Goal: Information Seeking & Learning: Learn about a topic

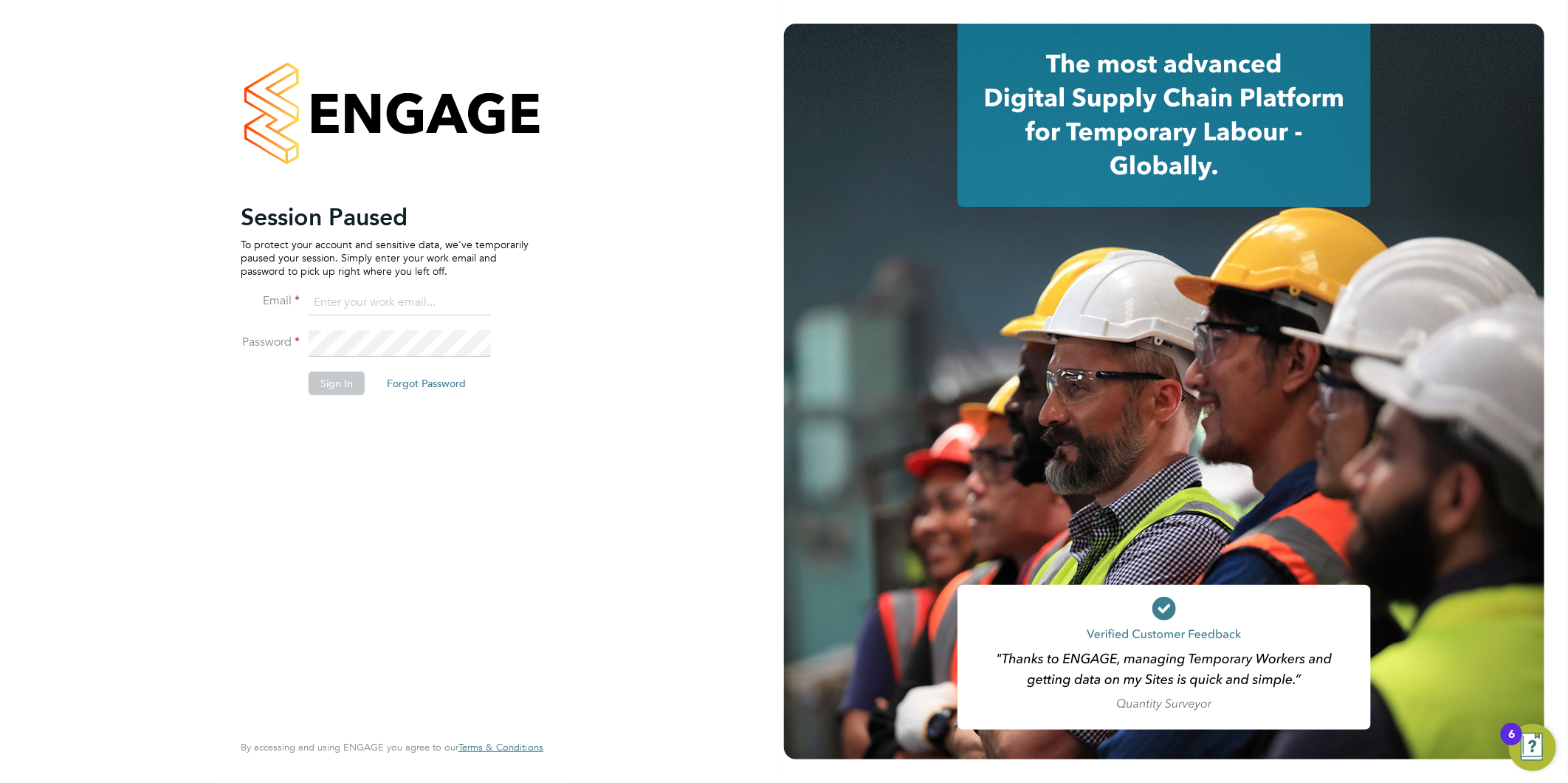
type input "sam.skinner@tfrecruitment.co.uk"
click at [322, 384] on button "Sign In" at bounding box center [337, 383] width 57 height 24
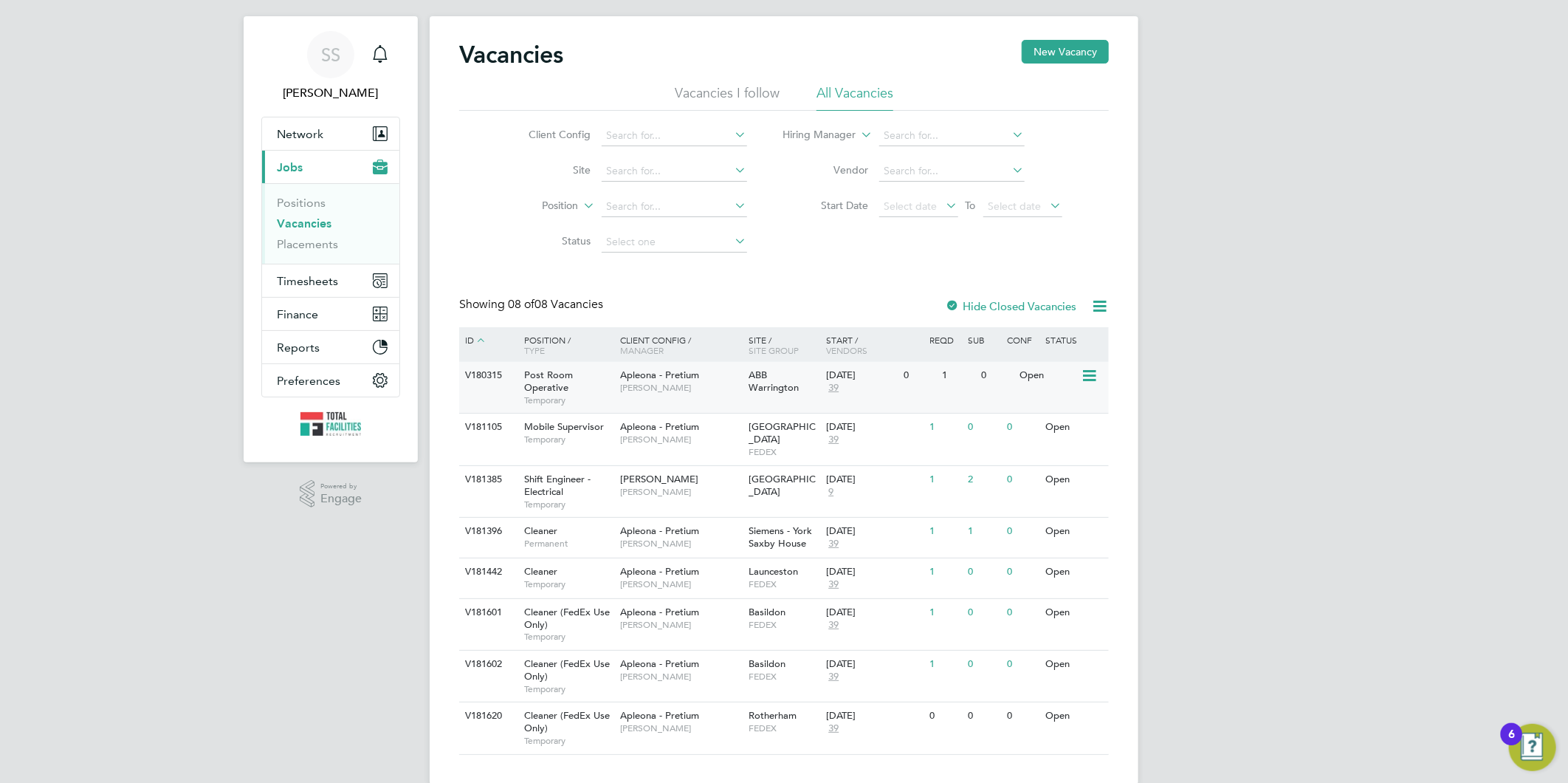
scroll to position [39, 0]
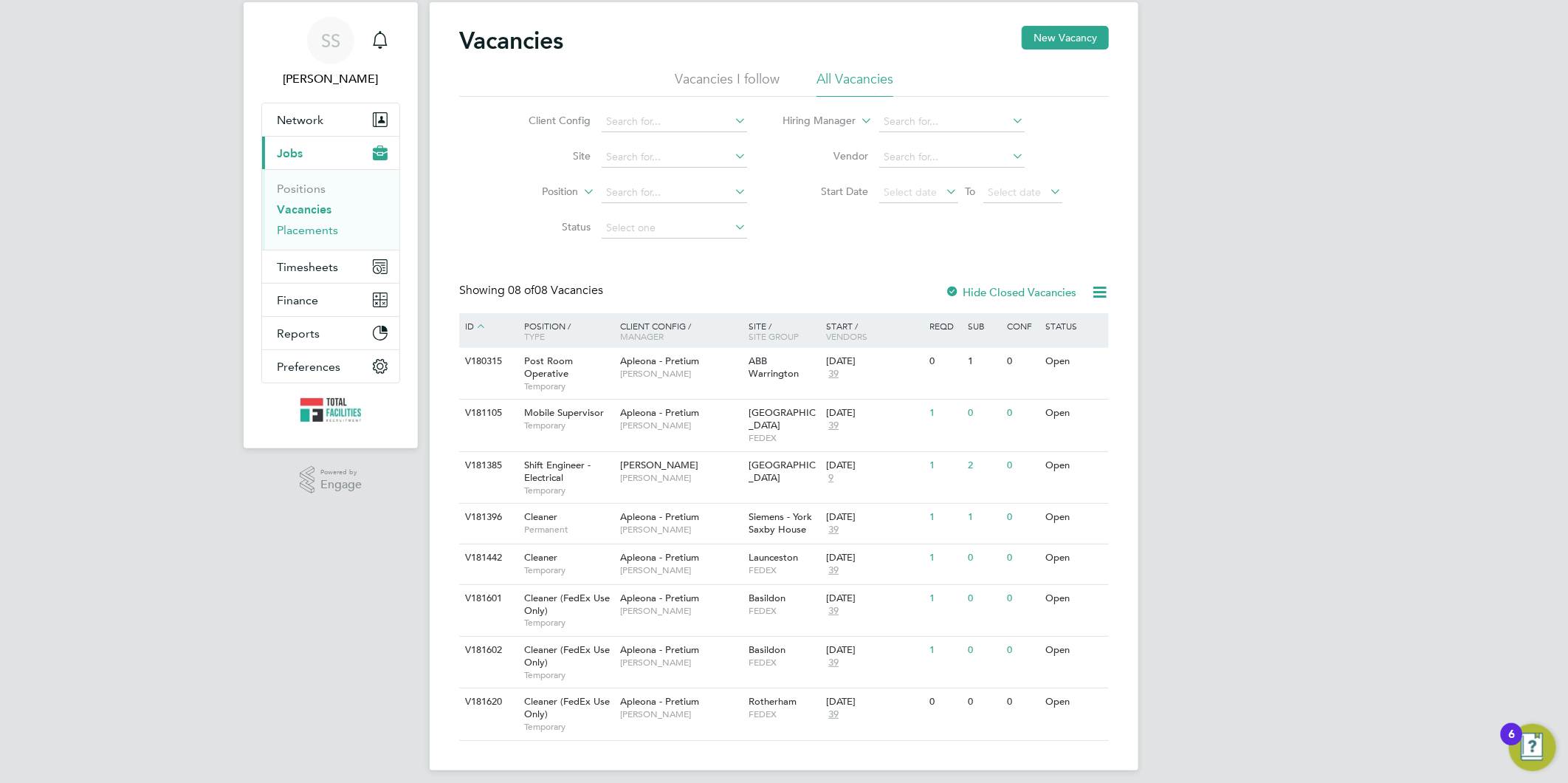
click at [298, 223] on link "Placements" at bounding box center [307, 230] width 61 height 14
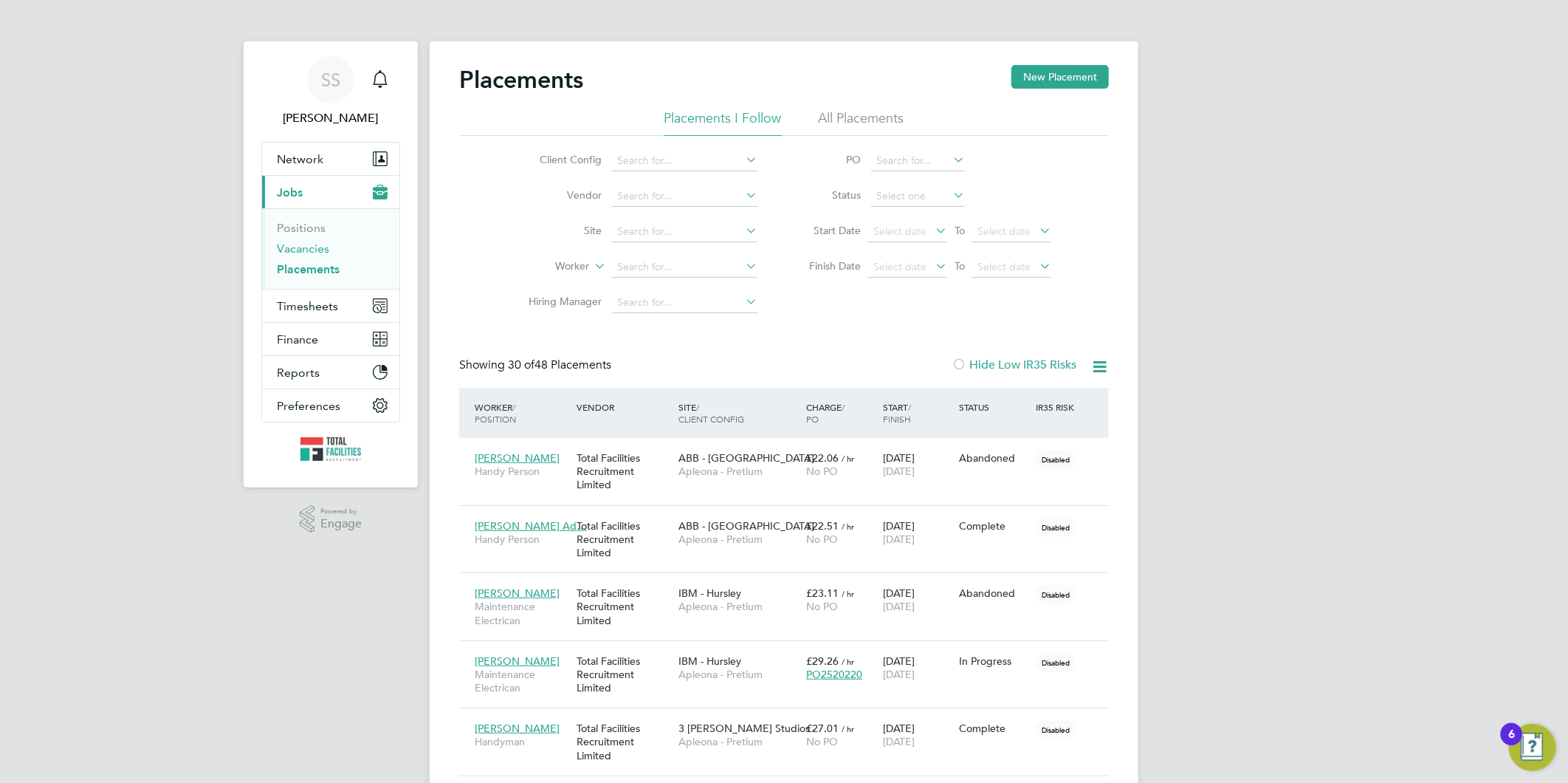
click at [299, 248] on link "Vacancies" at bounding box center [302, 248] width 52 height 14
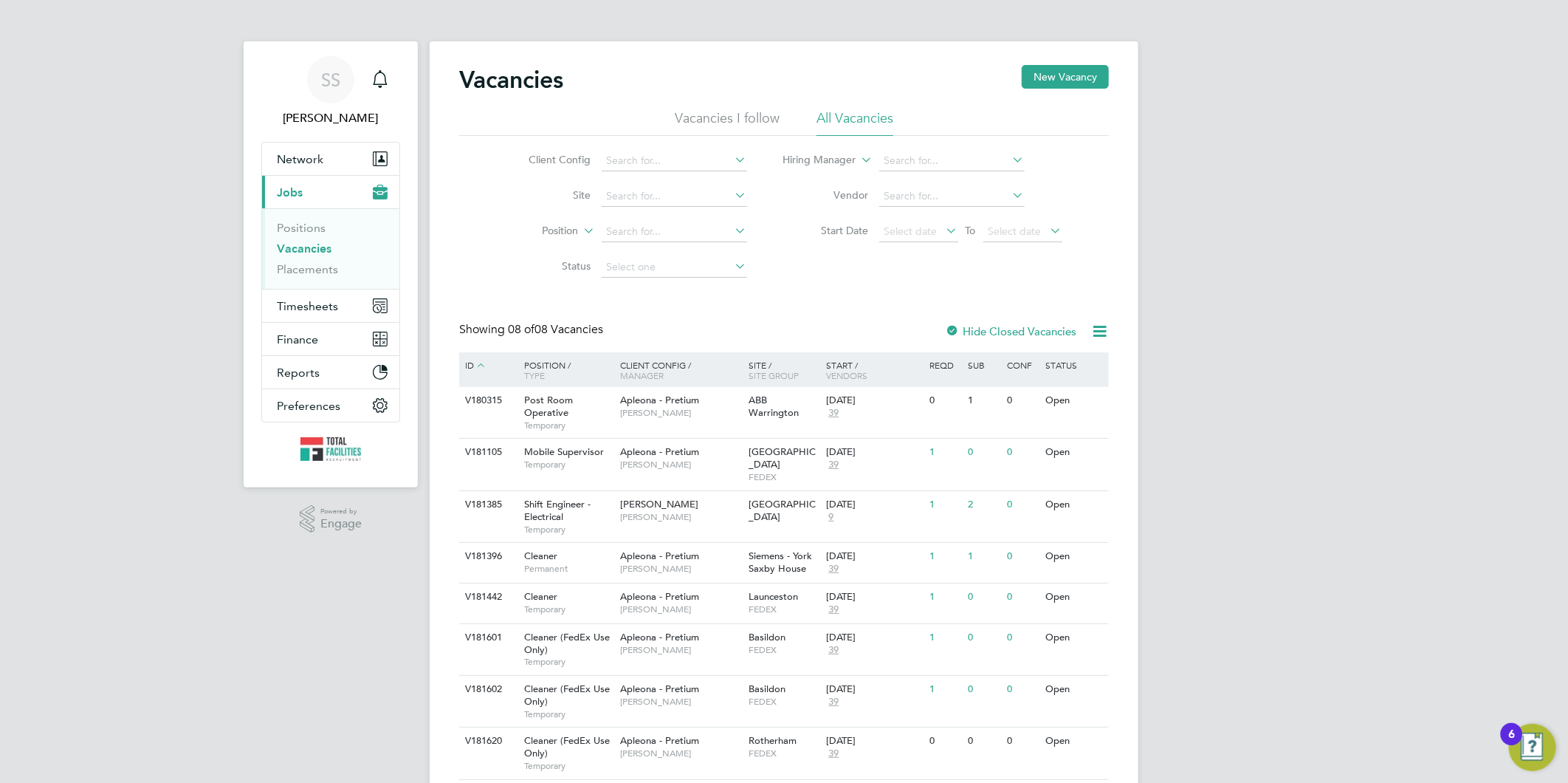
click at [293, 247] on link "Vacancies" at bounding box center [304, 248] width 55 height 14
click at [301, 246] on link "Vacancies" at bounding box center [304, 248] width 55 height 14
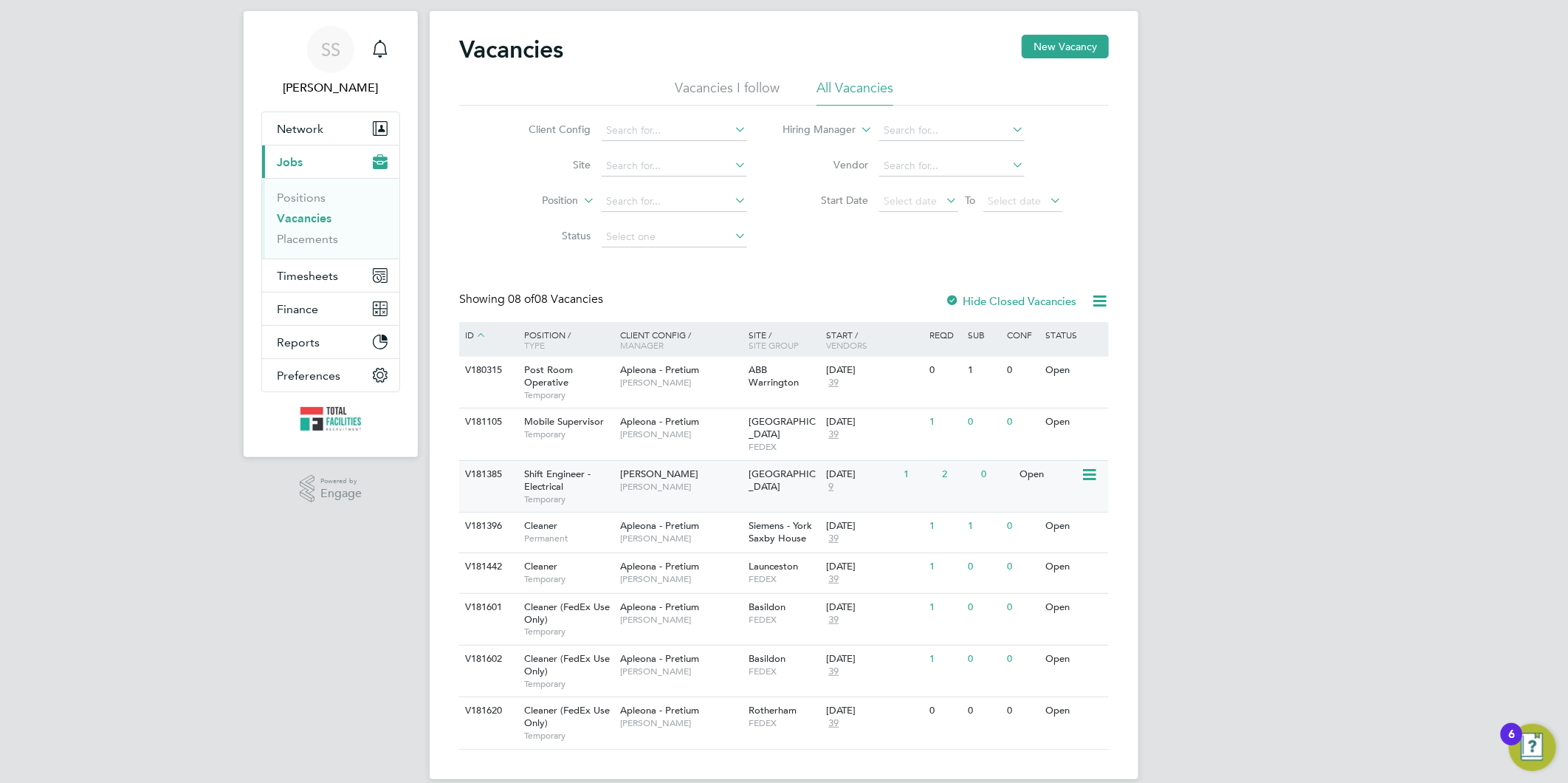
scroll to position [39, 0]
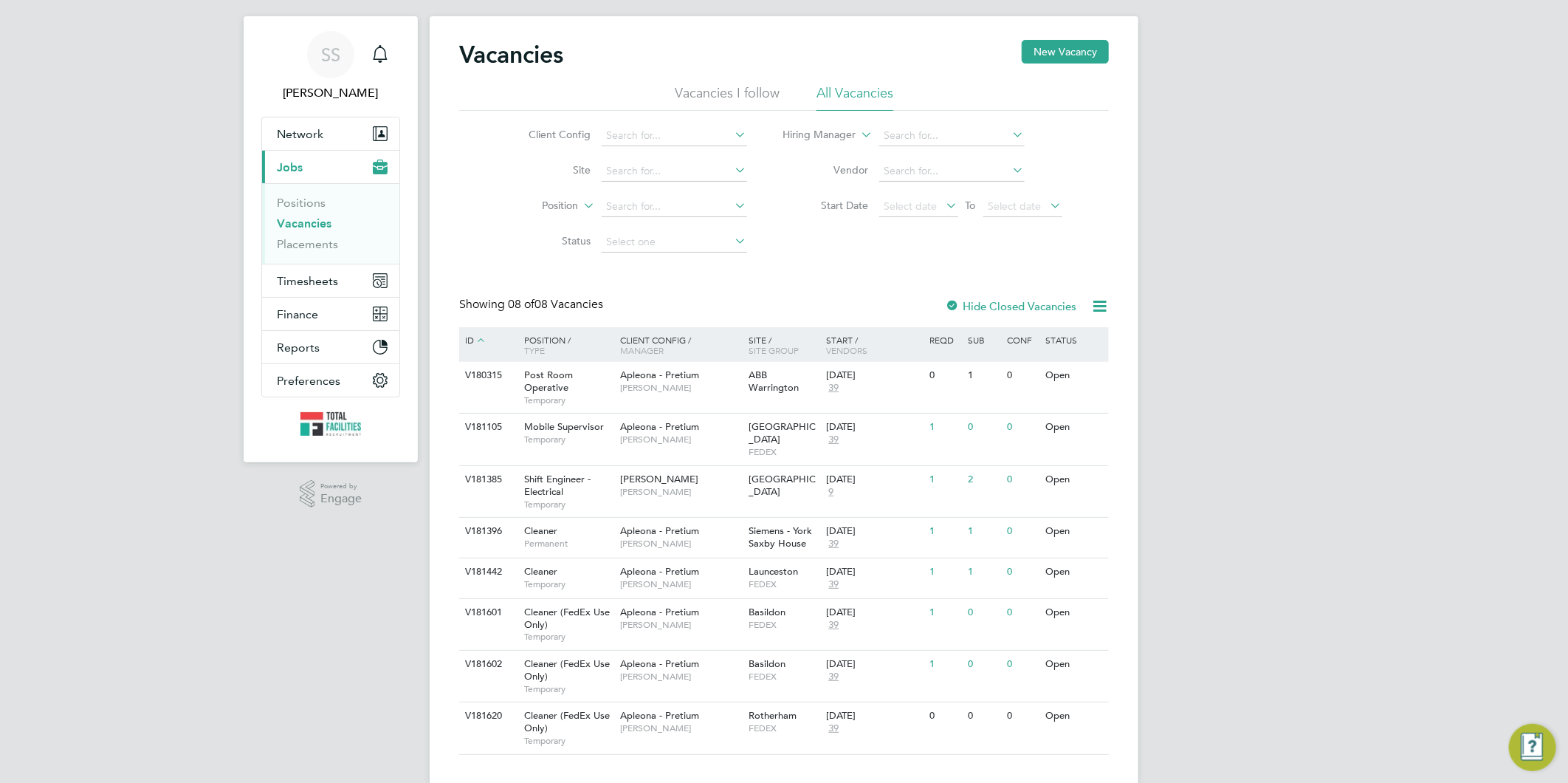
scroll to position [39, 0]
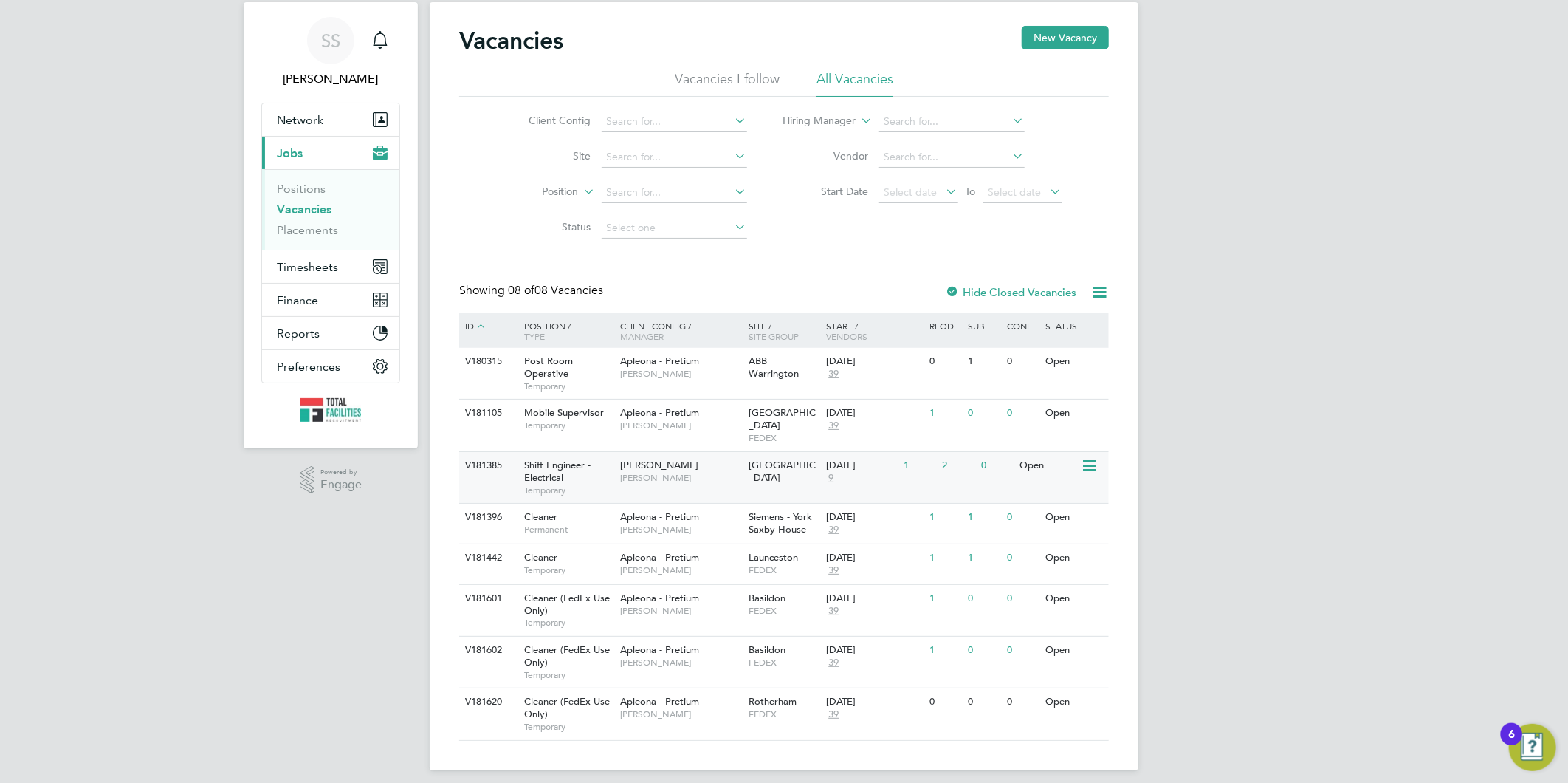
click at [589, 460] on div "Shift Engineer - Electrical Temporary" at bounding box center [564, 477] width 103 height 51
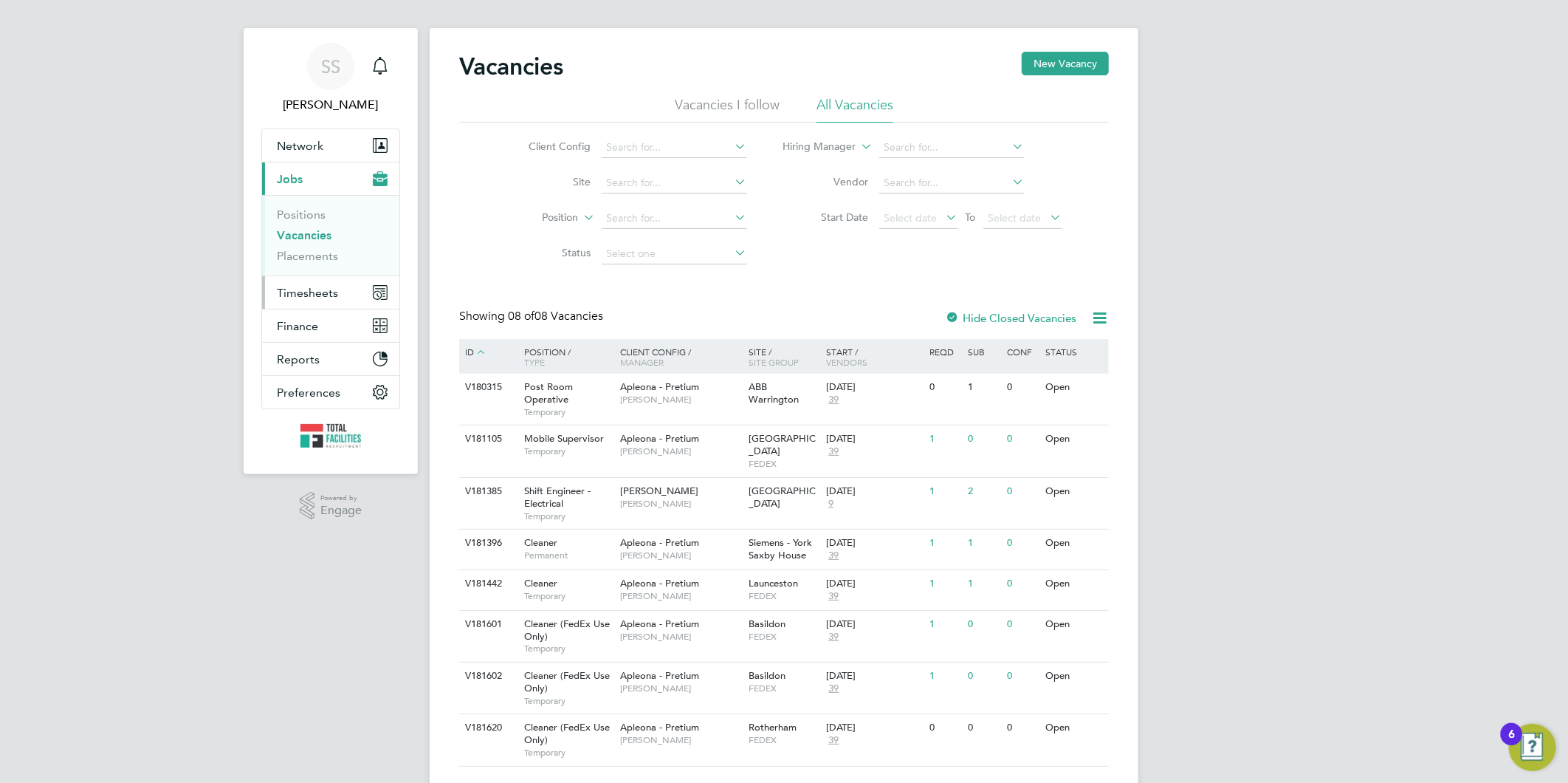
scroll to position [0, 0]
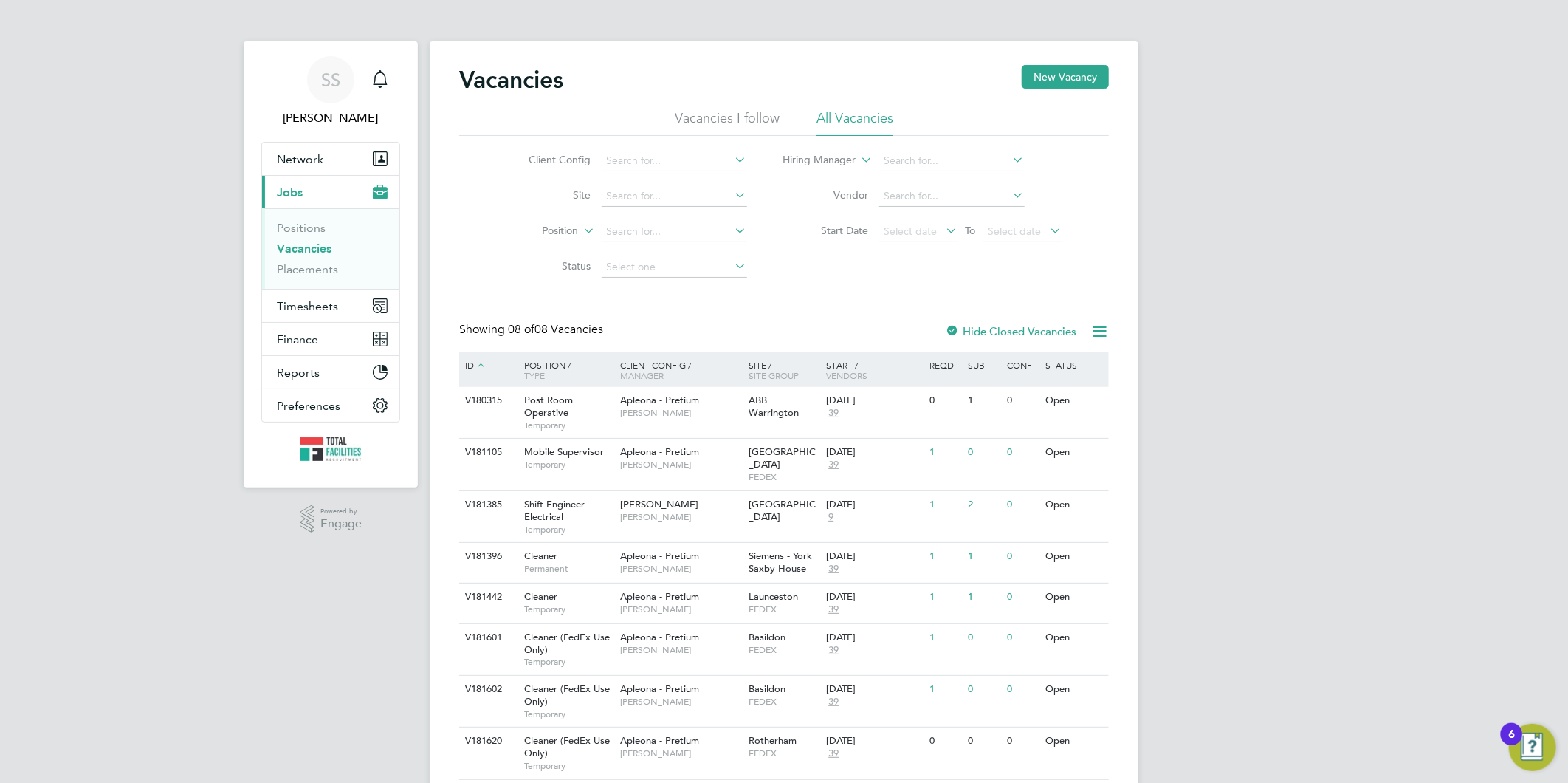
click at [303, 247] on link "Vacancies" at bounding box center [304, 248] width 55 height 14
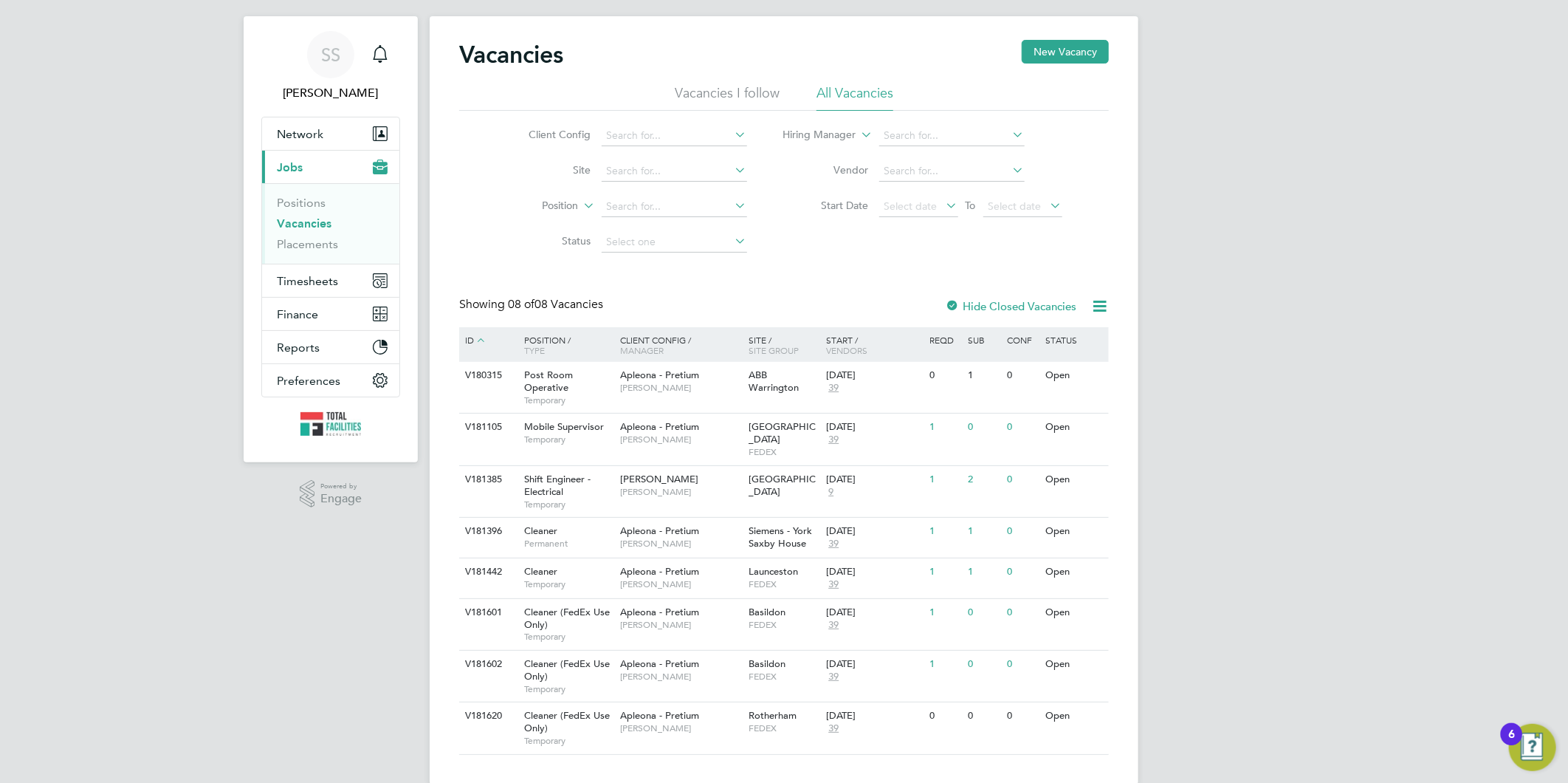
scroll to position [39, 0]
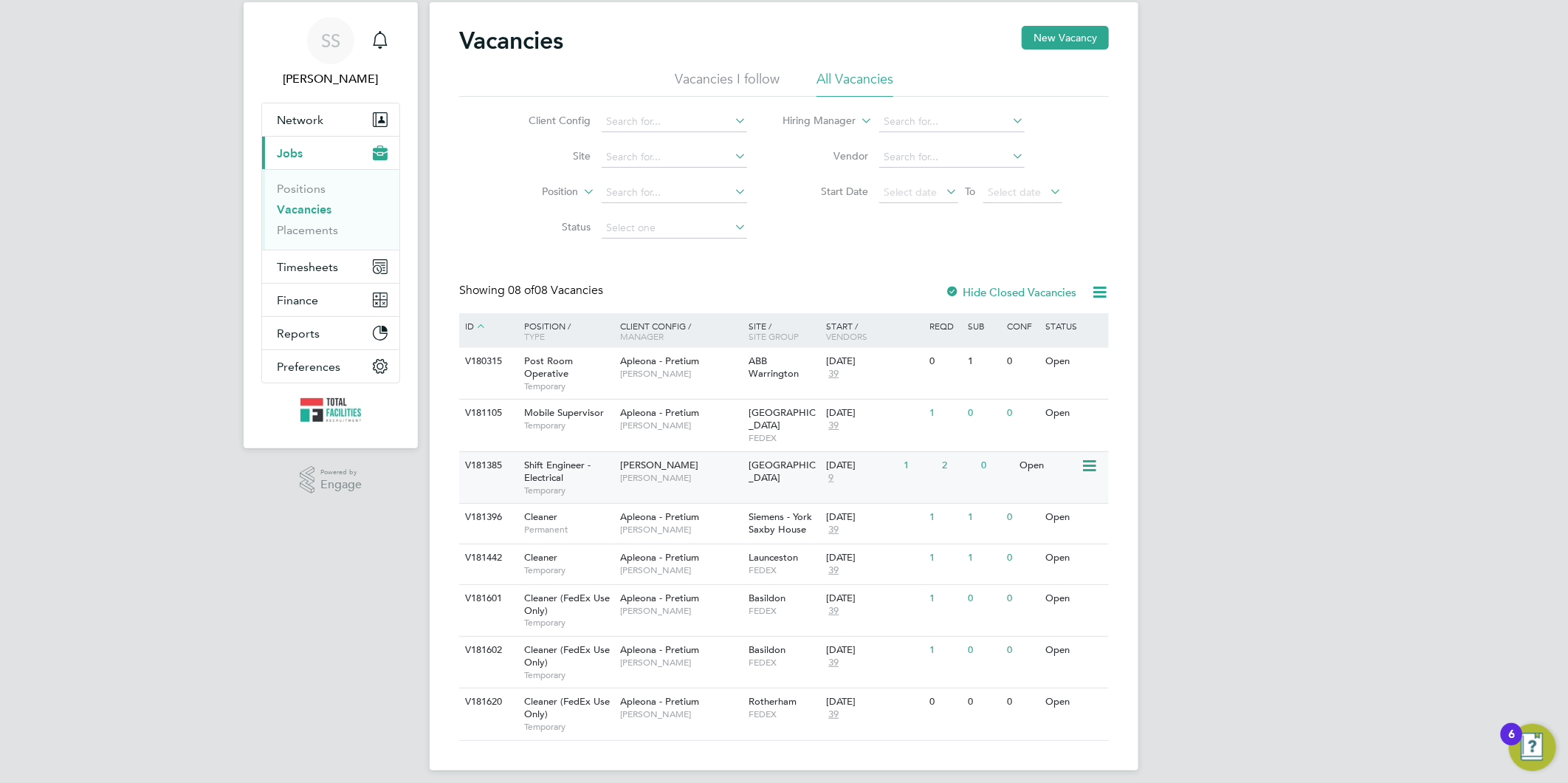
click at [829, 472] on span "9" at bounding box center [830, 478] width 10 height 12
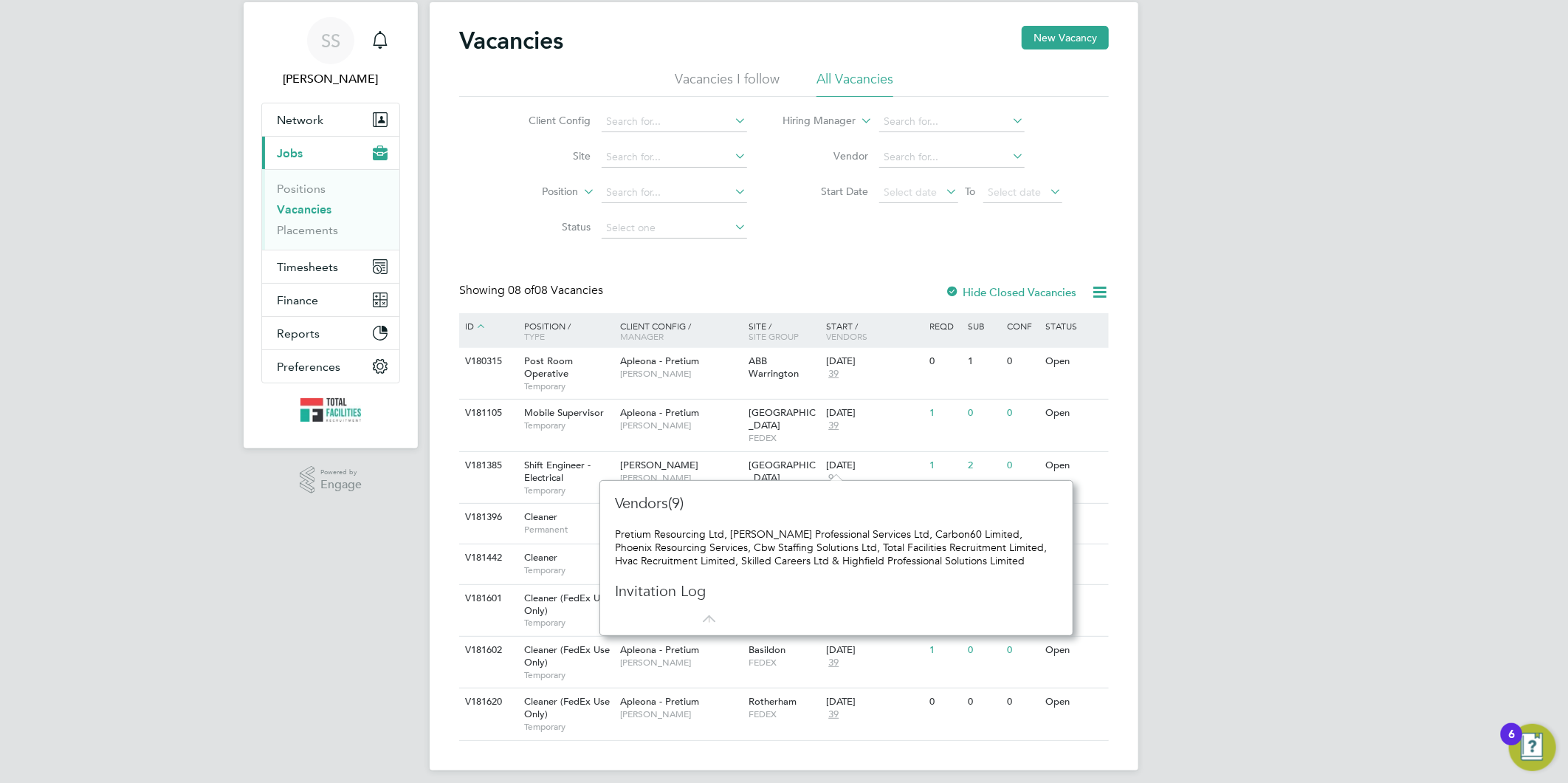
click at [191, 582] on div "SS Sam Skinner Notifications Applications: Network Team Members Businesses Site…" at bounding box center [784, 377] width 1568 height 833
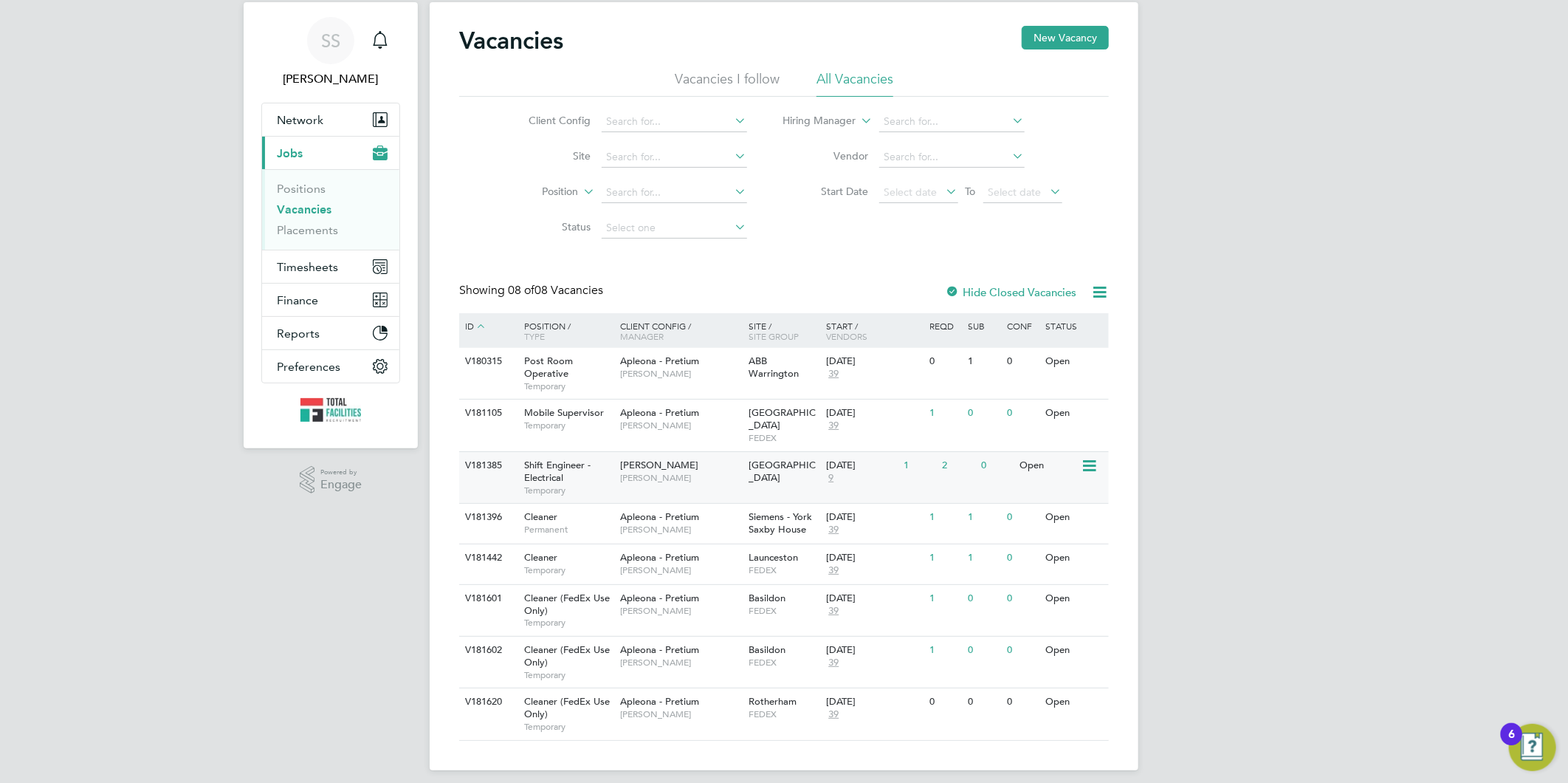
click at [831, 472] on span "9" at bounding box center [830, 478] width 10 height 12
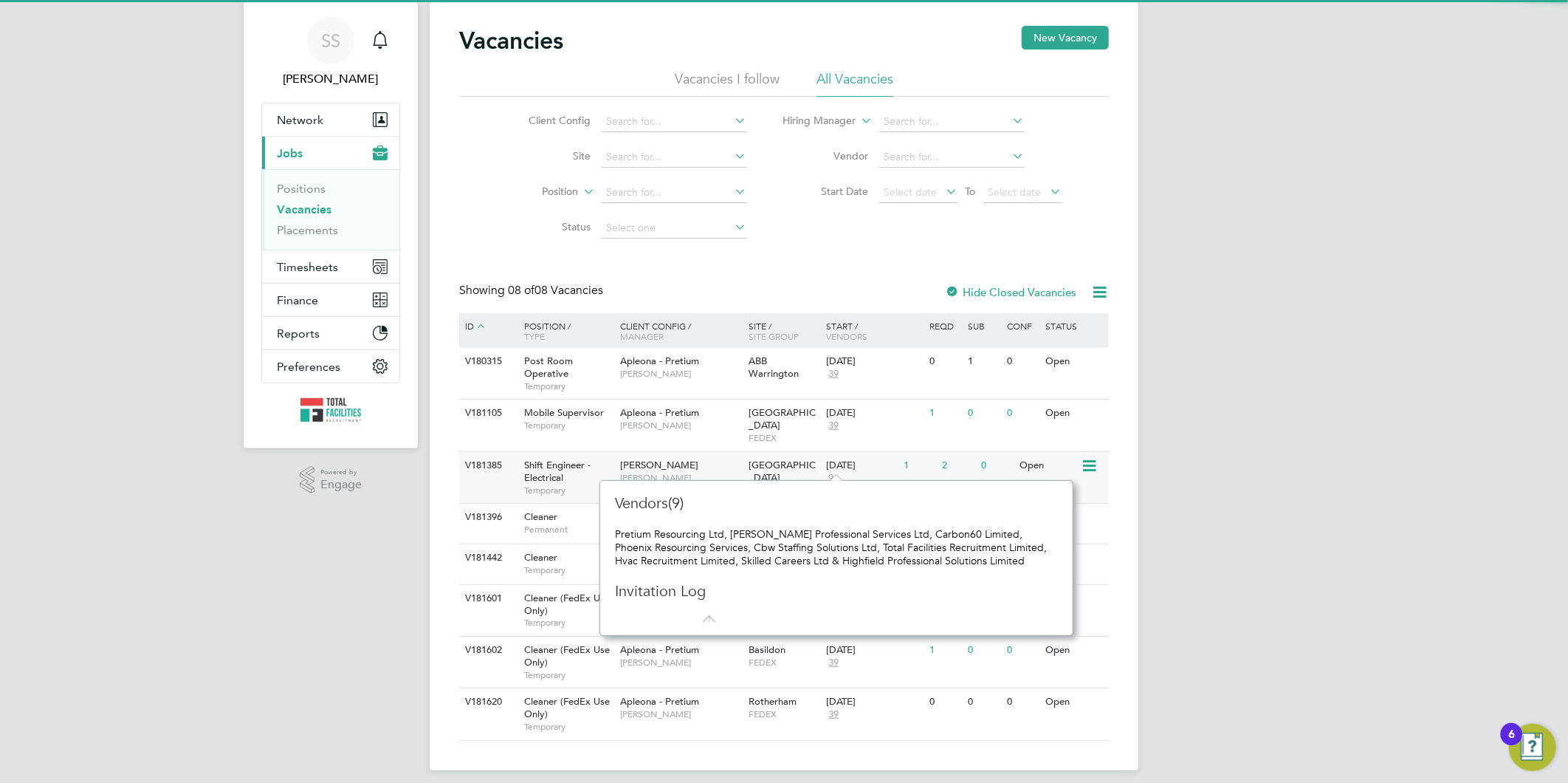
click at [831, 472] on span "9" at bounding box center [830, 478] width 10 height 12
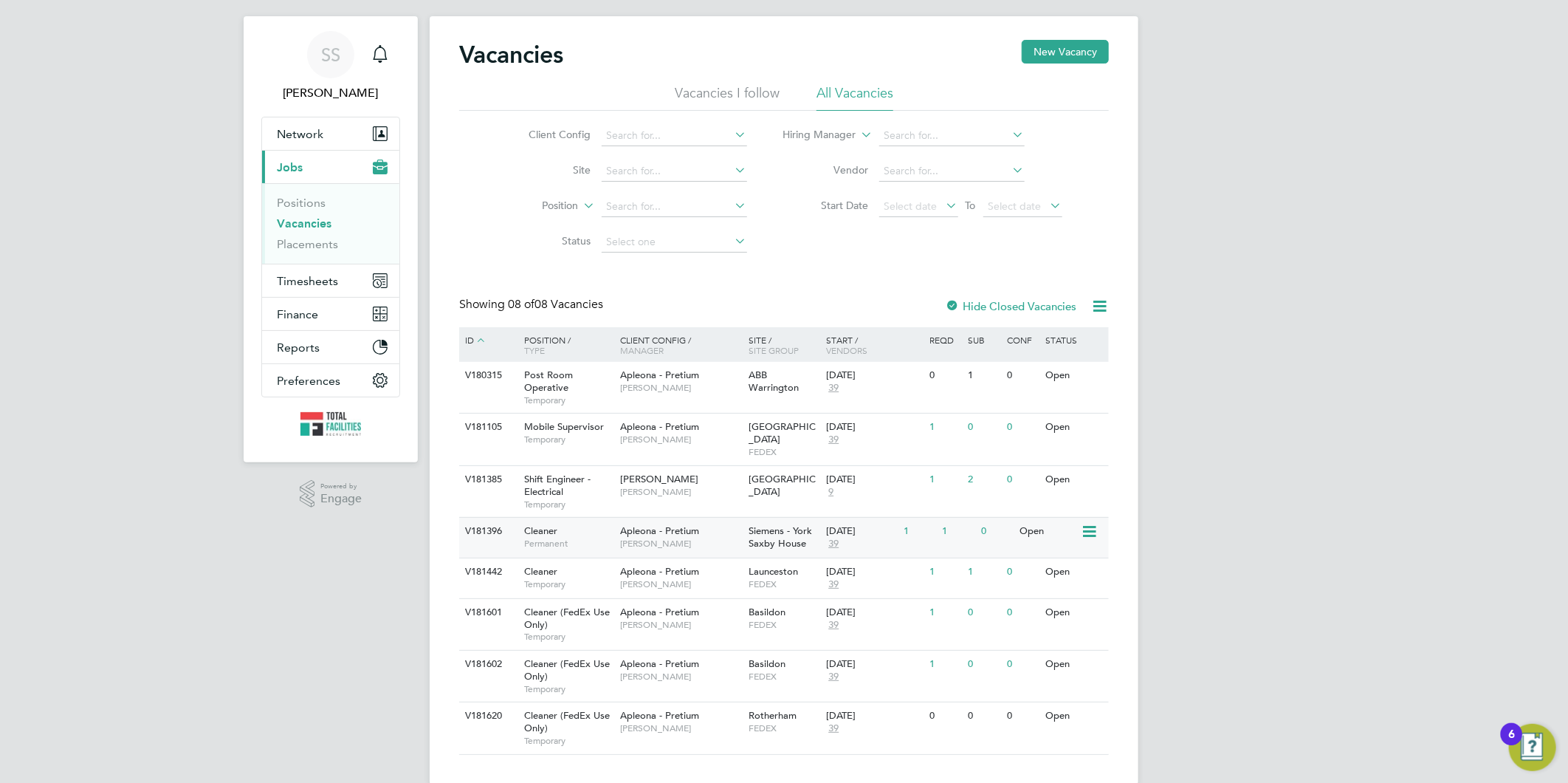
scroll to position [39, 0]
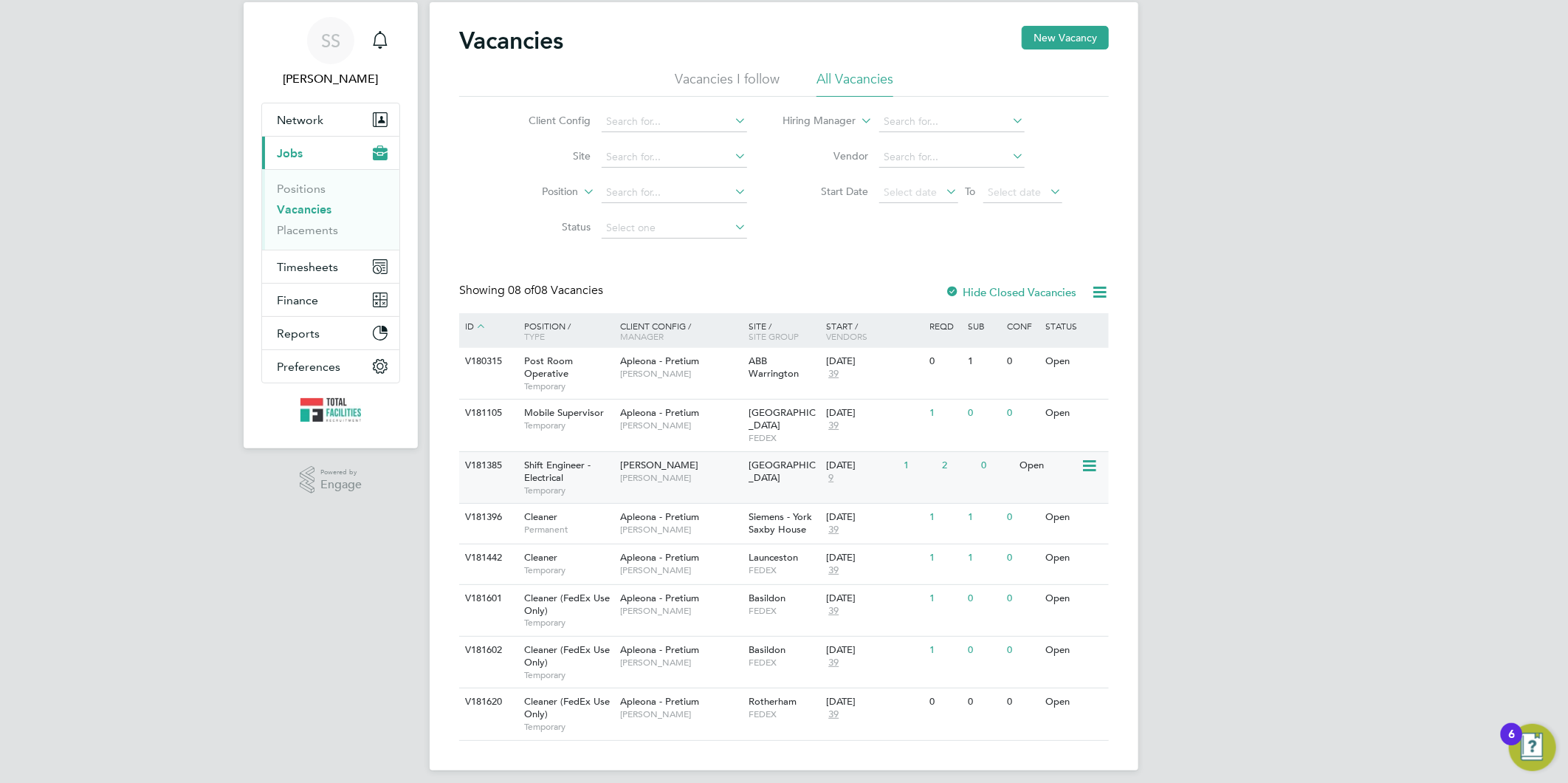
click at [831, 472] on span "9" at bounding box center [830, 478] width 10 height 12
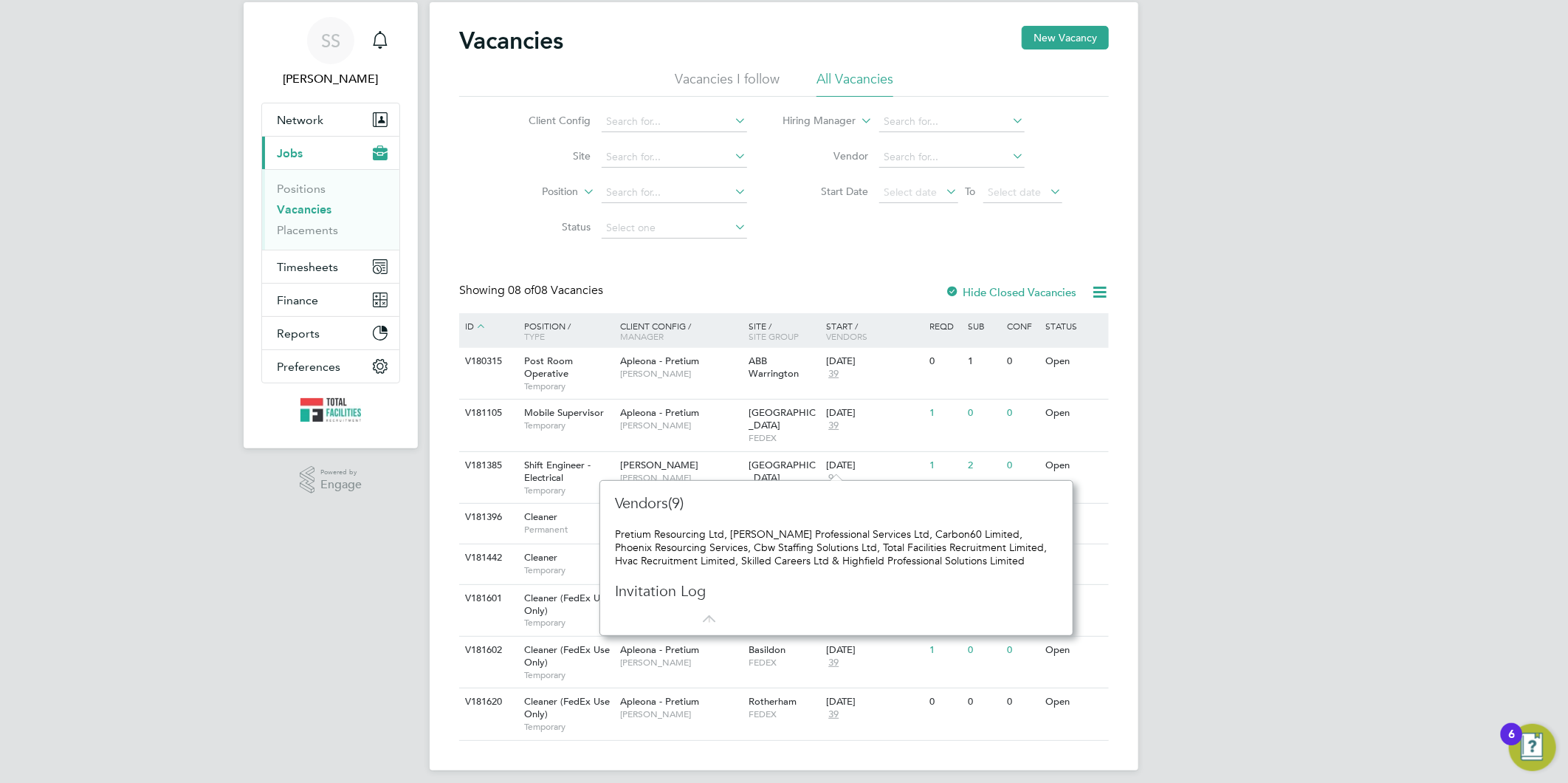
click at [1175, 455] on div "SS Sam Skinner Notifications Applications: Network Team Members Businesses Site…" at bounding box center [784, 377] width 1568 height 833
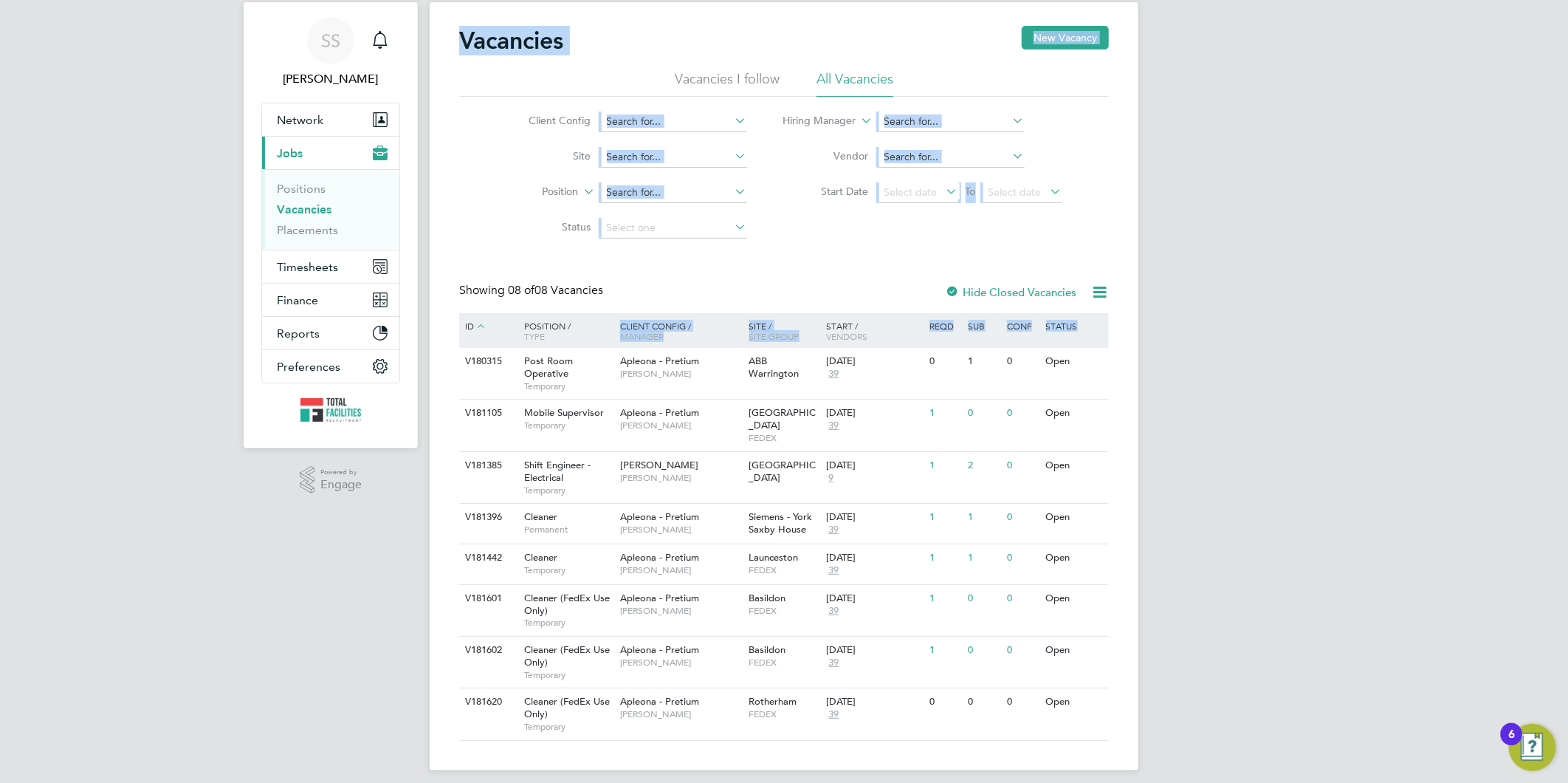
drag, startPoint x: 1111, startPoint y: 453, endPoint x: 404, endPoint y: 455, distance: 707.0
click at [404, 455] on div "SS Sam Skinner Notifications Applications: Network Team Members Businesses Site…" at bounding box center [784, 377] width 1568 height 833
drag, startPoint x: 404, startPoint y: 455, endPoint x: 444, endPoint y: 495, distance: 56.6
click at [438, 497] on div "Vacancies New Vacancy Vacancies I follow All Vacancies Client Config Site Posit…" at bounding box center [784, 386] width 708 height 768
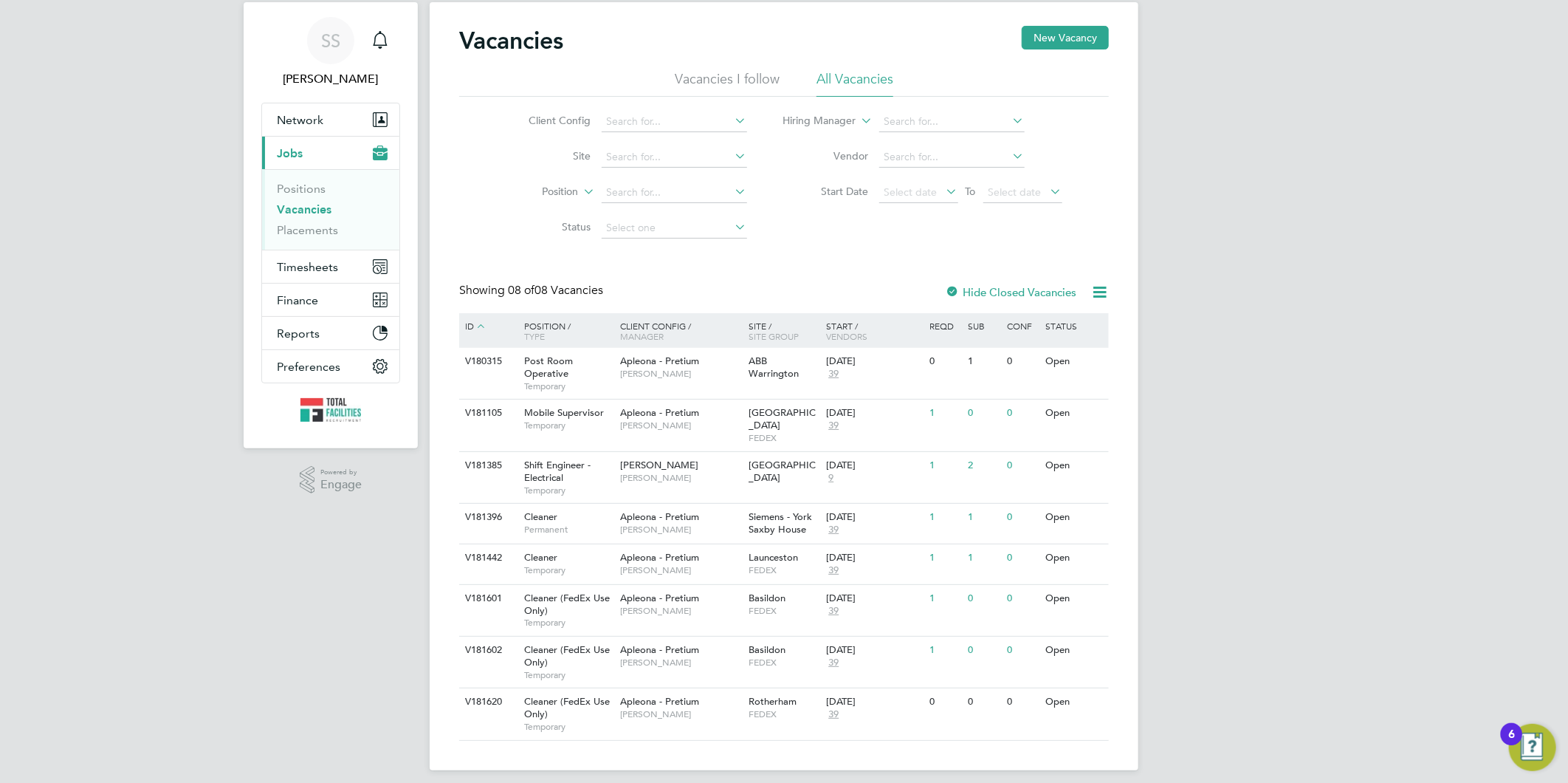
drag, startPoint x: 438, startPoint y: 452, endPoint x: 231, endPoint y: 622, distance: 267.9
click at [231, 622] on div "SS Sam Skinner Notifications Applications: Network Team Members Businesses Site…" at bounding box center [784, 377] width 1568 height 833
click at [1279, 288] on div "SS Sam Skinner Notifications Applications: Network Team Members Businesses Site…" at bounding box center [784, 377] width 1568 height 833
click at [281, 274] on button "Timesheets" at bounding box center [330, 266] width 137 height 33
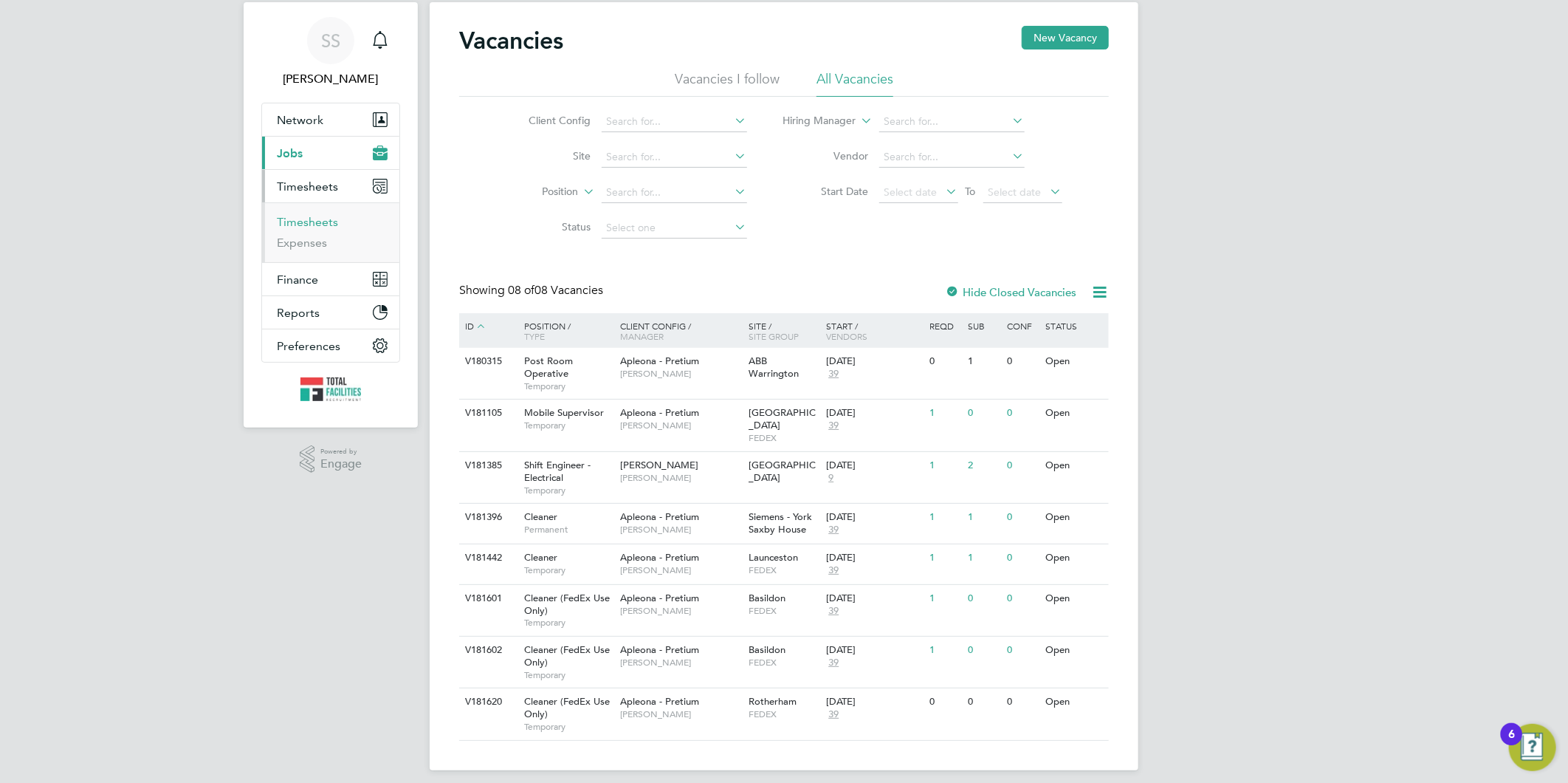
click at [301, 220] on link "Timesheets" at bounding box center [307, 222] width 61 height 14
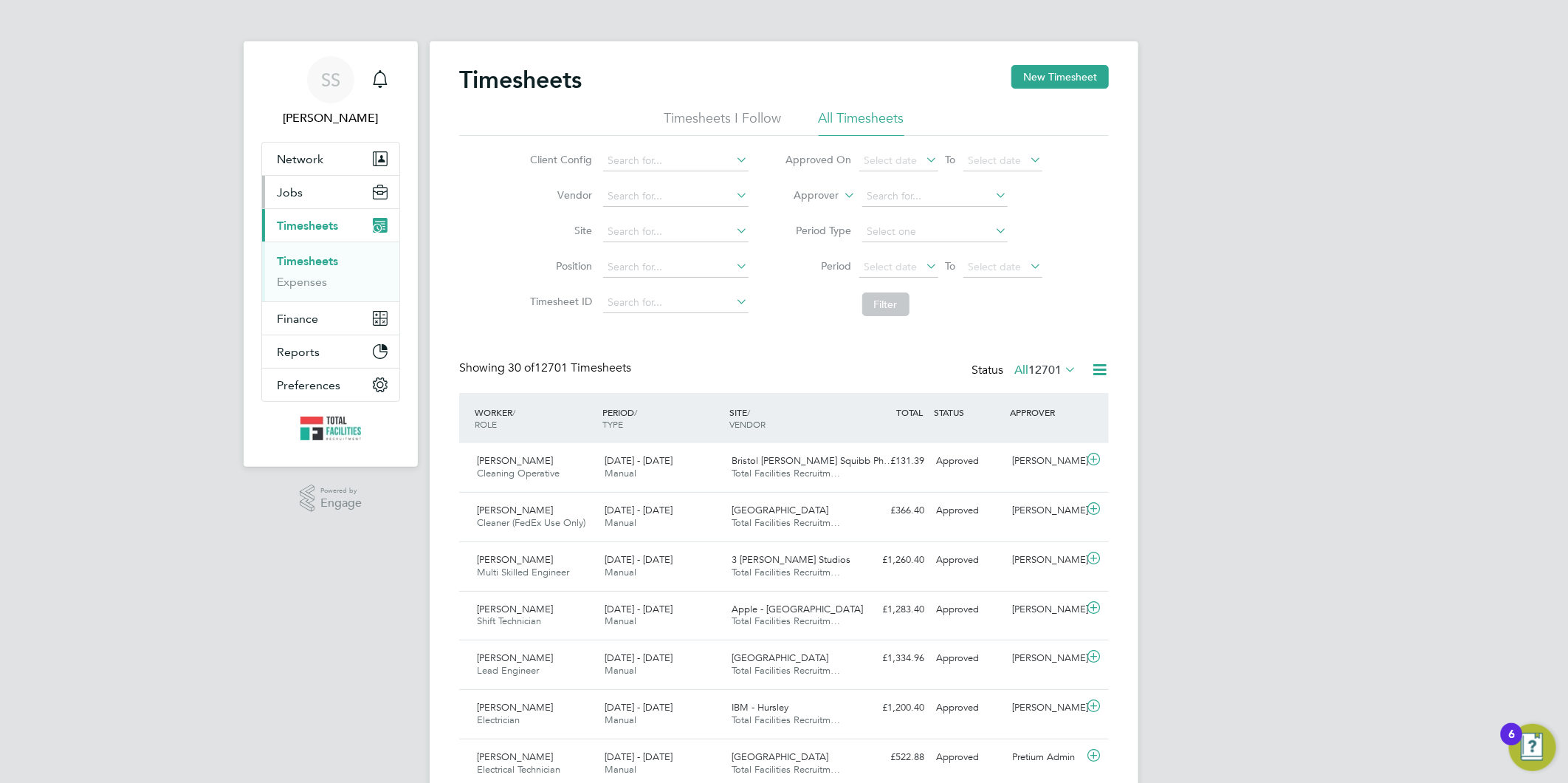
click at [319, 178] on button "Jobs" at bounding box center [330, 192] width 137 height 33
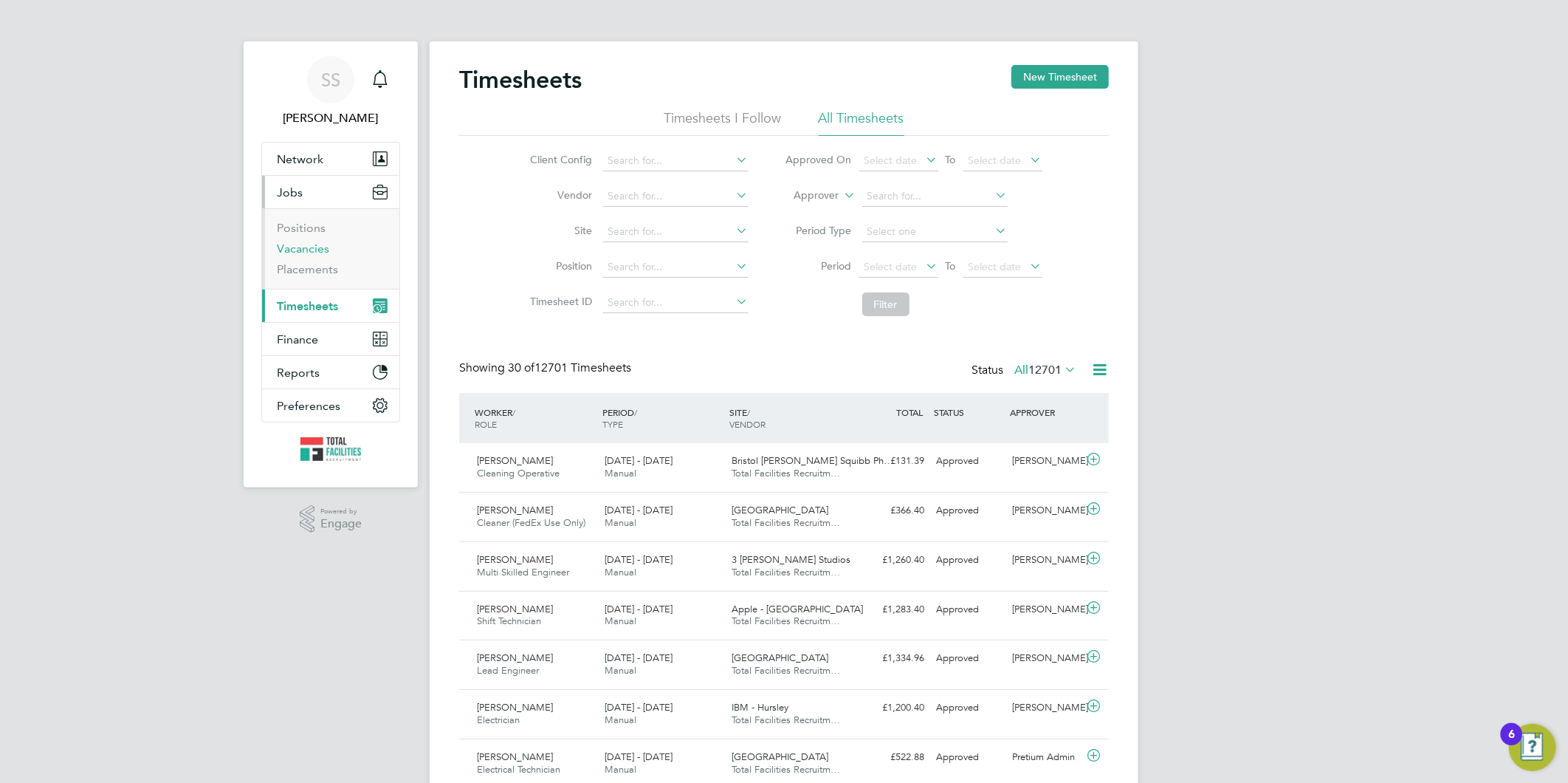
click at [299, 252] on link "Vacancies" at bounding box center [302, 248] width 52 height 14
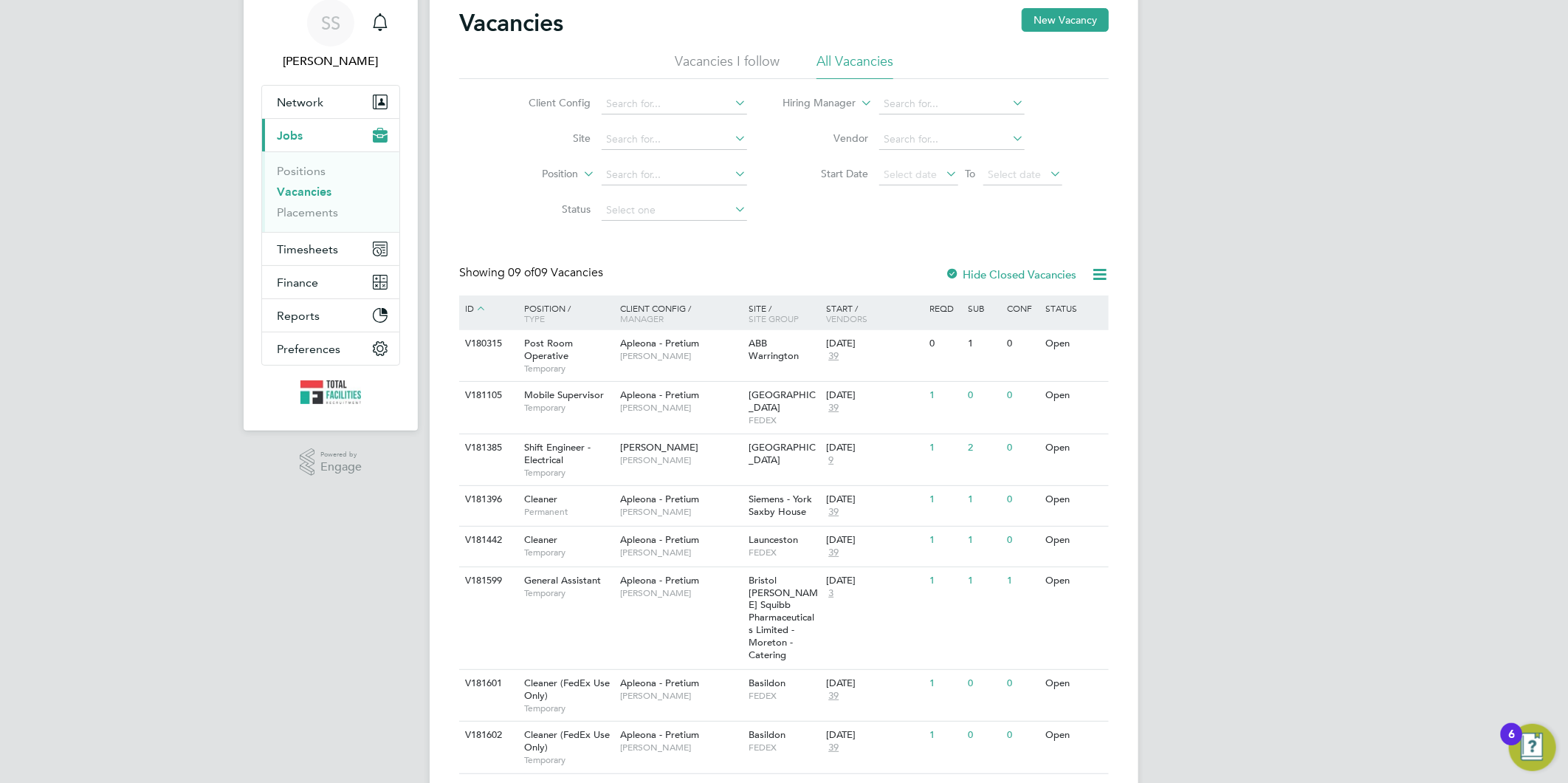
scroll to position [129, 0]
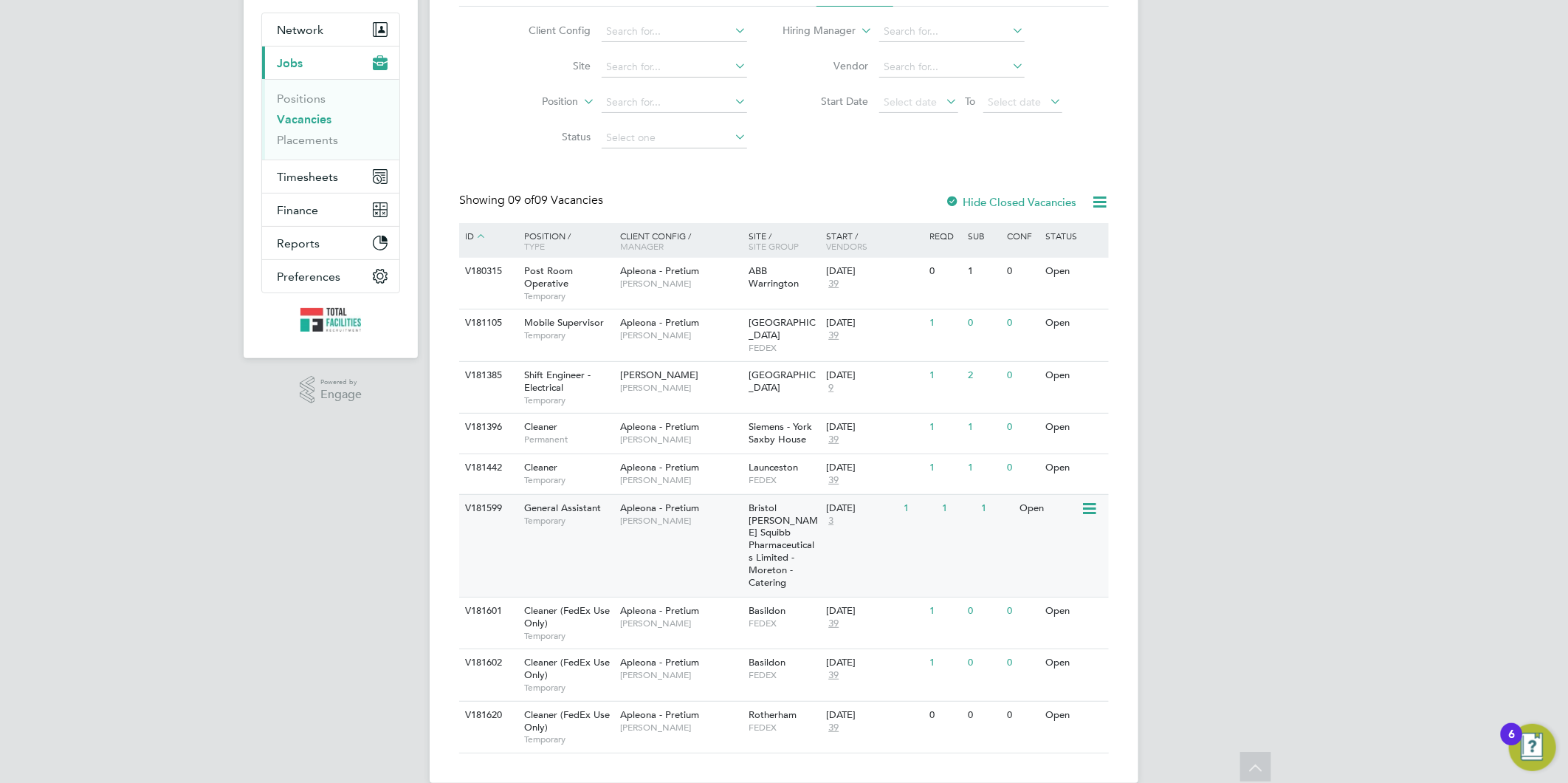
click at [672, 525] on div "V181599 General Assistant Temporary Apleona - Pretium Neil Warrington Bristol M…" at bounding box center [784, 545] width 649 height 103
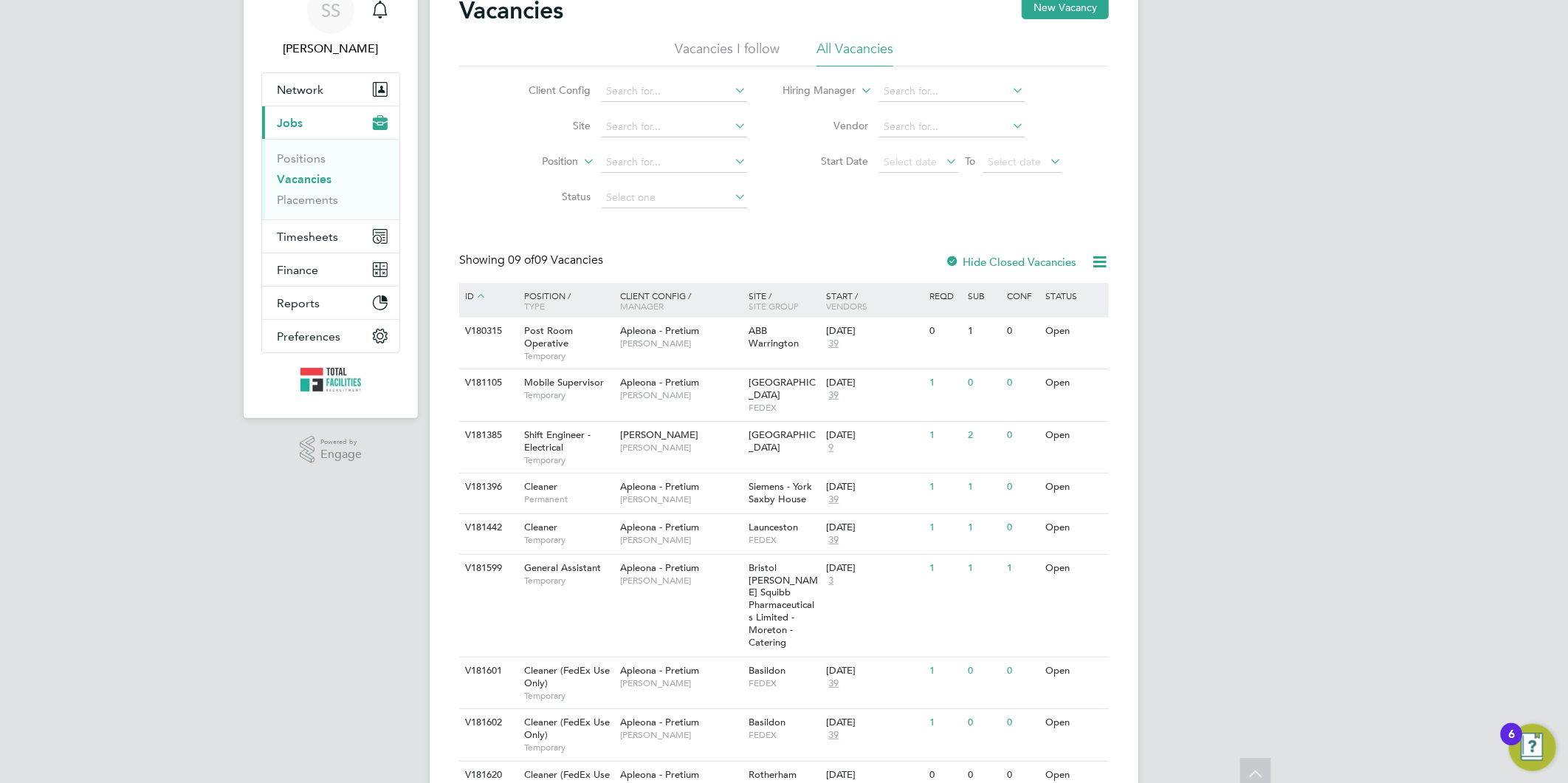
scroll to position [0, 0]
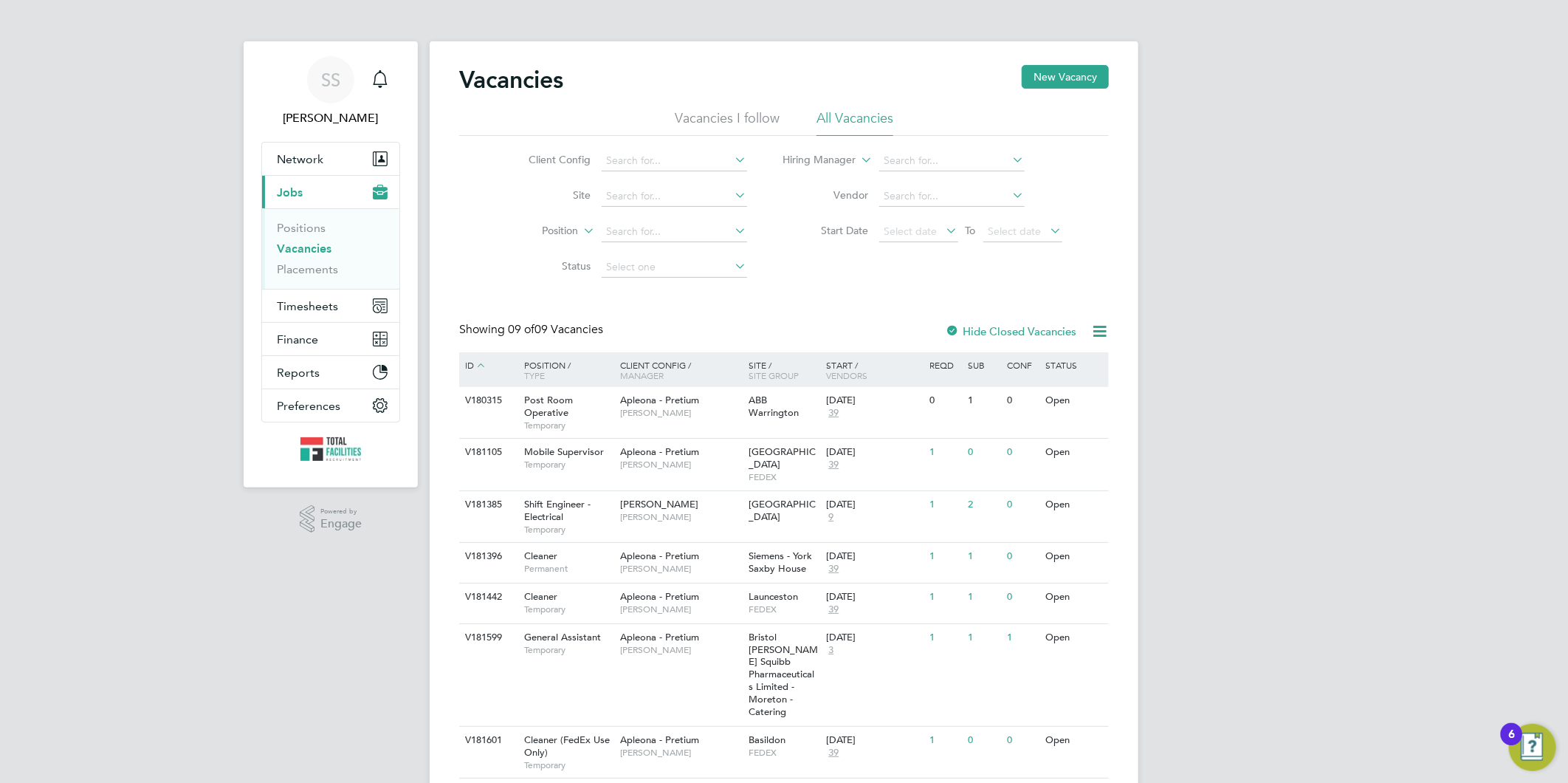
click at [299, 245] on link "Vacancies" at bounding box center [304, 248] width 55 height 14
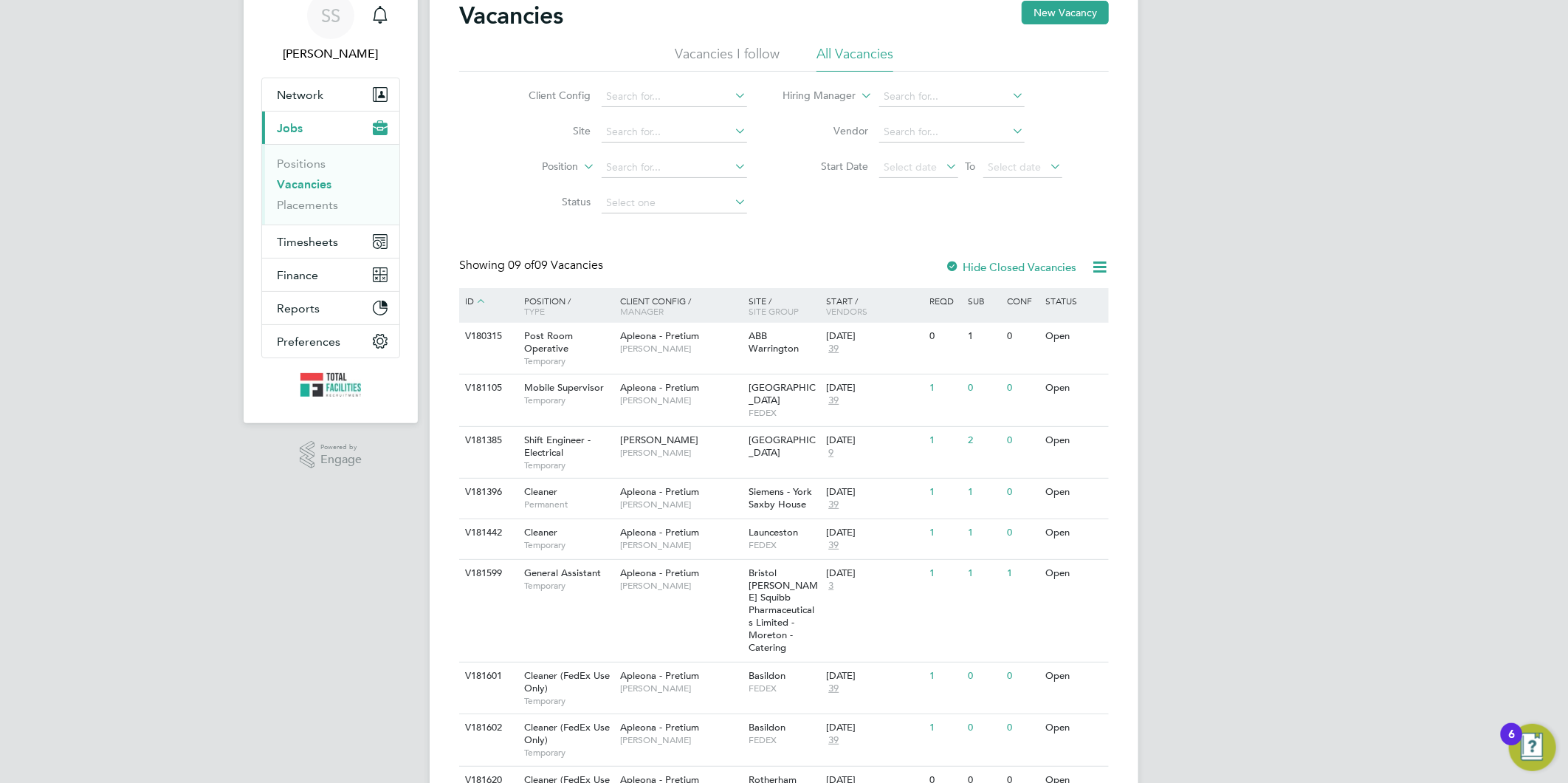
scroll to position [129, 0]
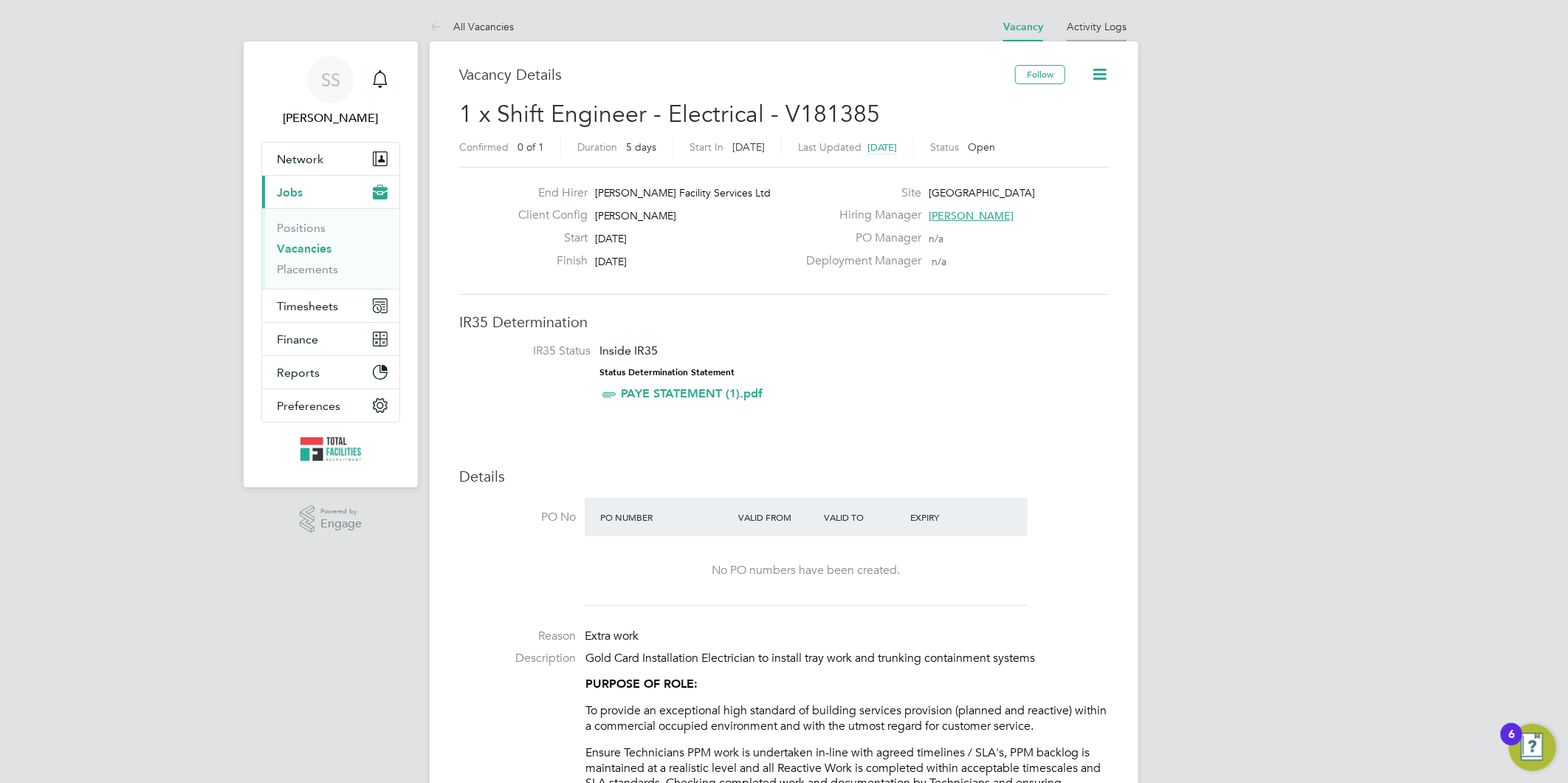
click at [1104, 11] on li "Activity Logs" at bounding box center [1096, 26] width 60 height 29
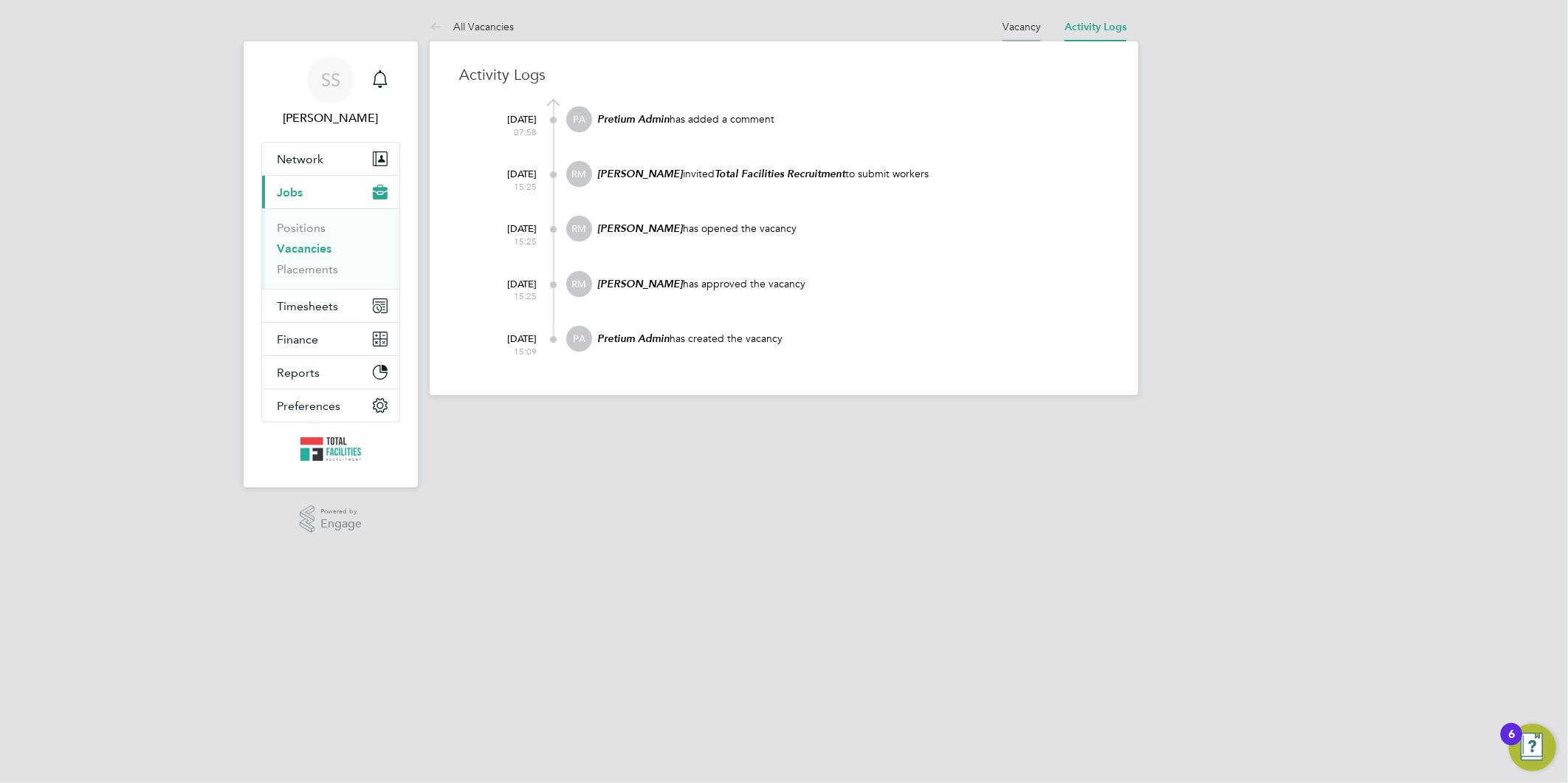
click at [1016, 29] on link "Vacancy" at bounding box center [1021, 27] width 38 height 13
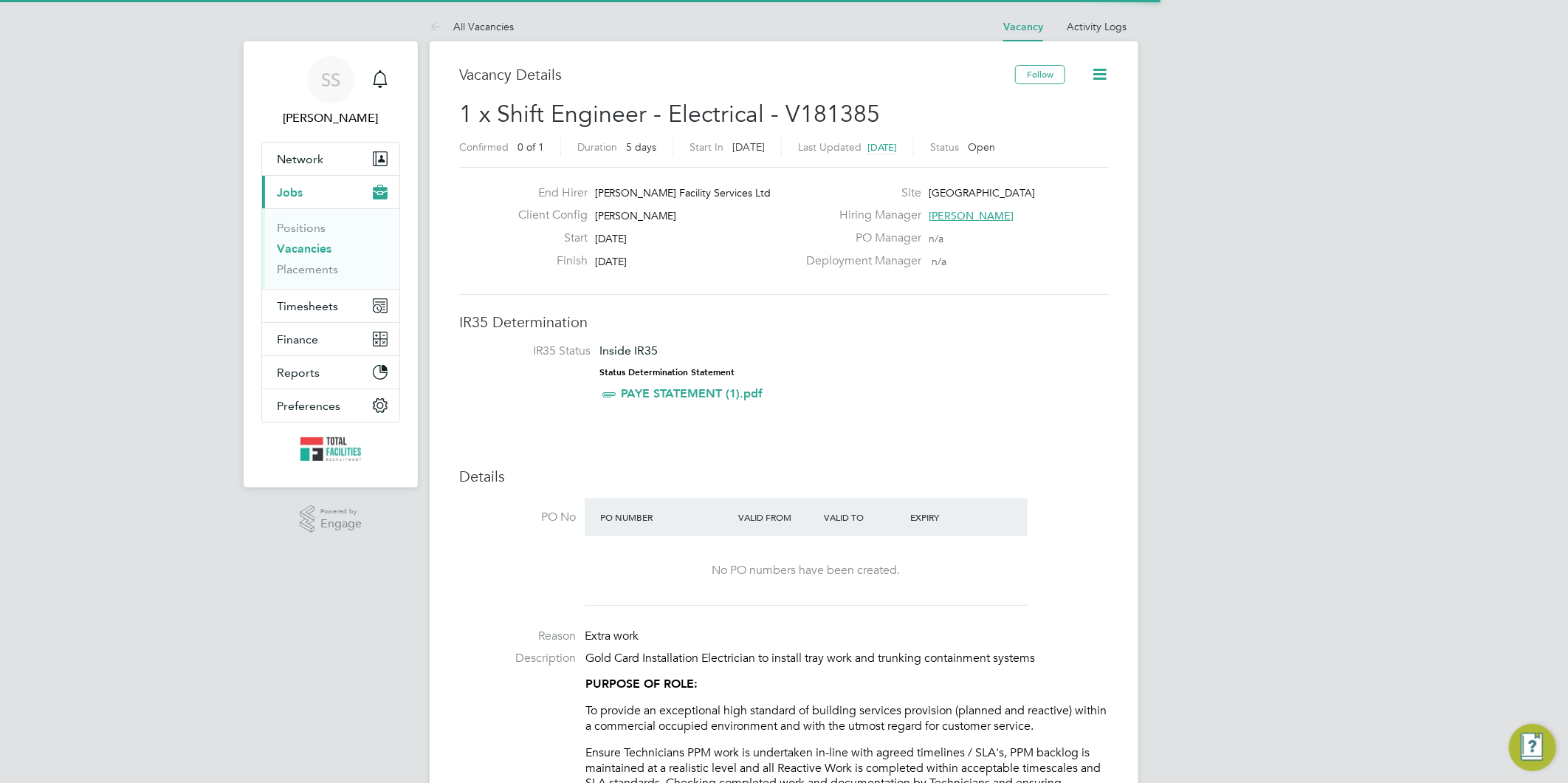
scroll to position [25, 128]
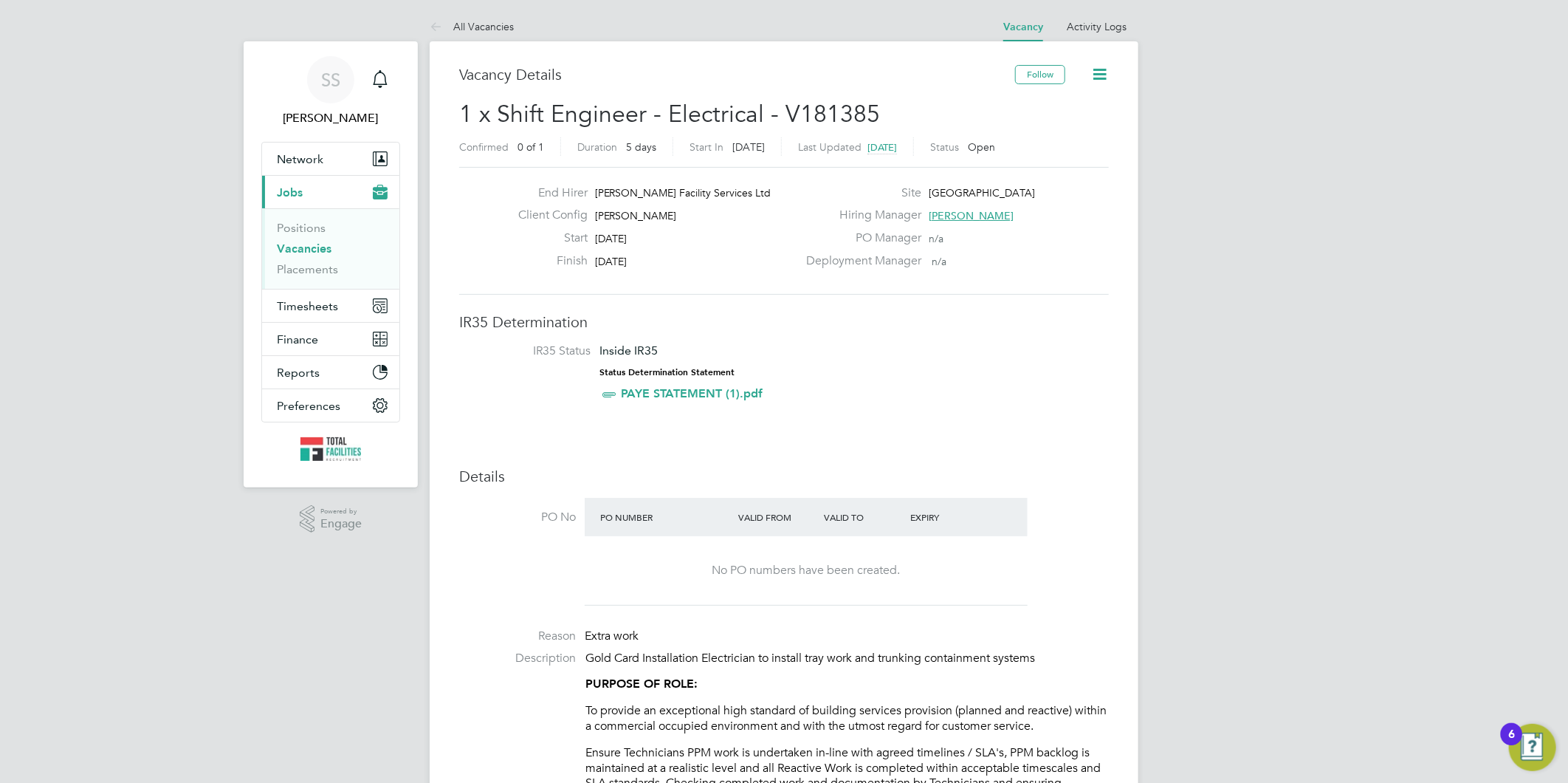
click at [1109, 68] on icon at bounding box center [1099, 74] width 19 height 19
click at [1046, 153] on li "Followers" at bounding box center [1064, 158] width 86 height 20
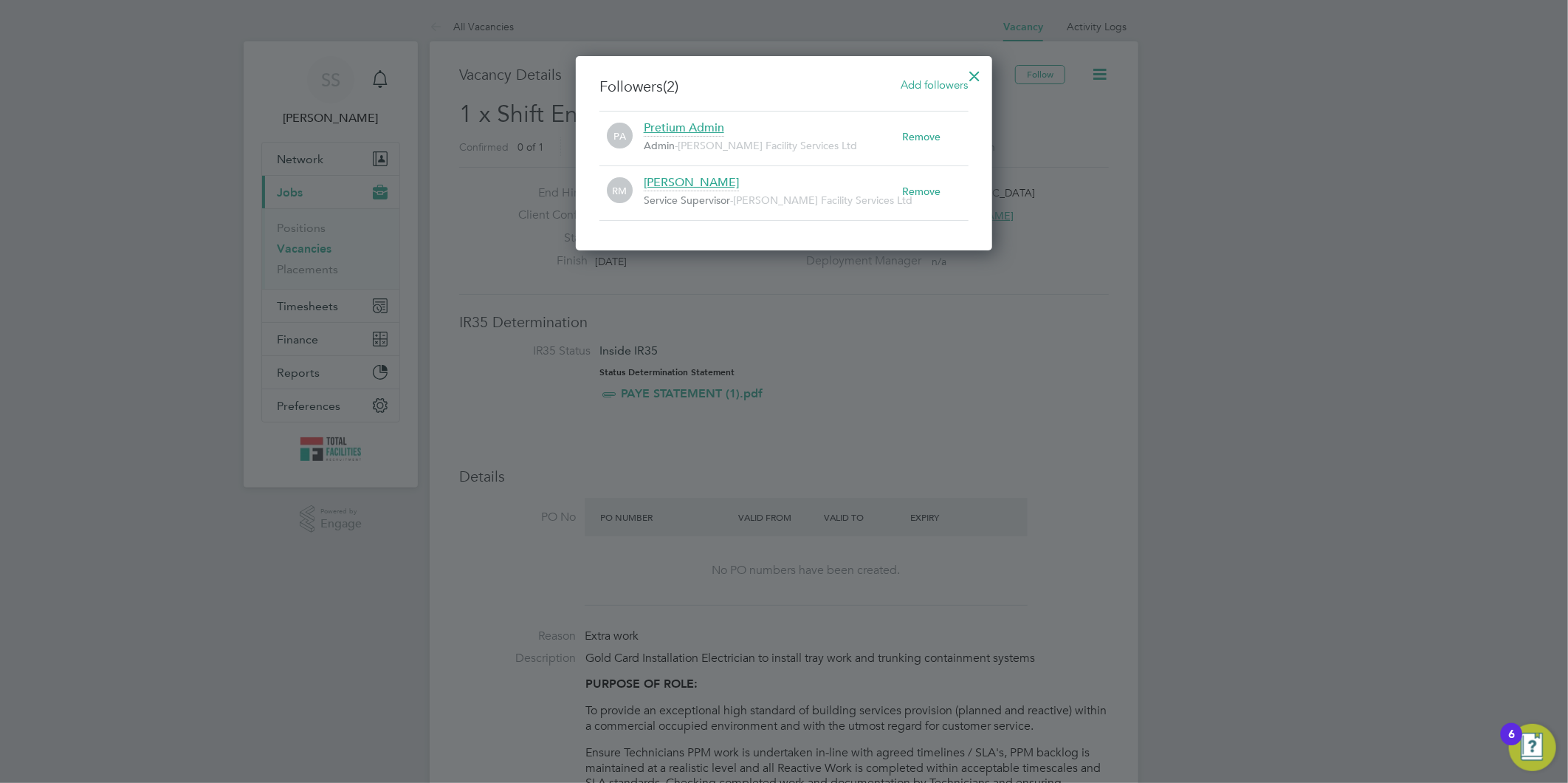
click at [975, 74] on div at bounding box center [975, 72] width 27 height 27
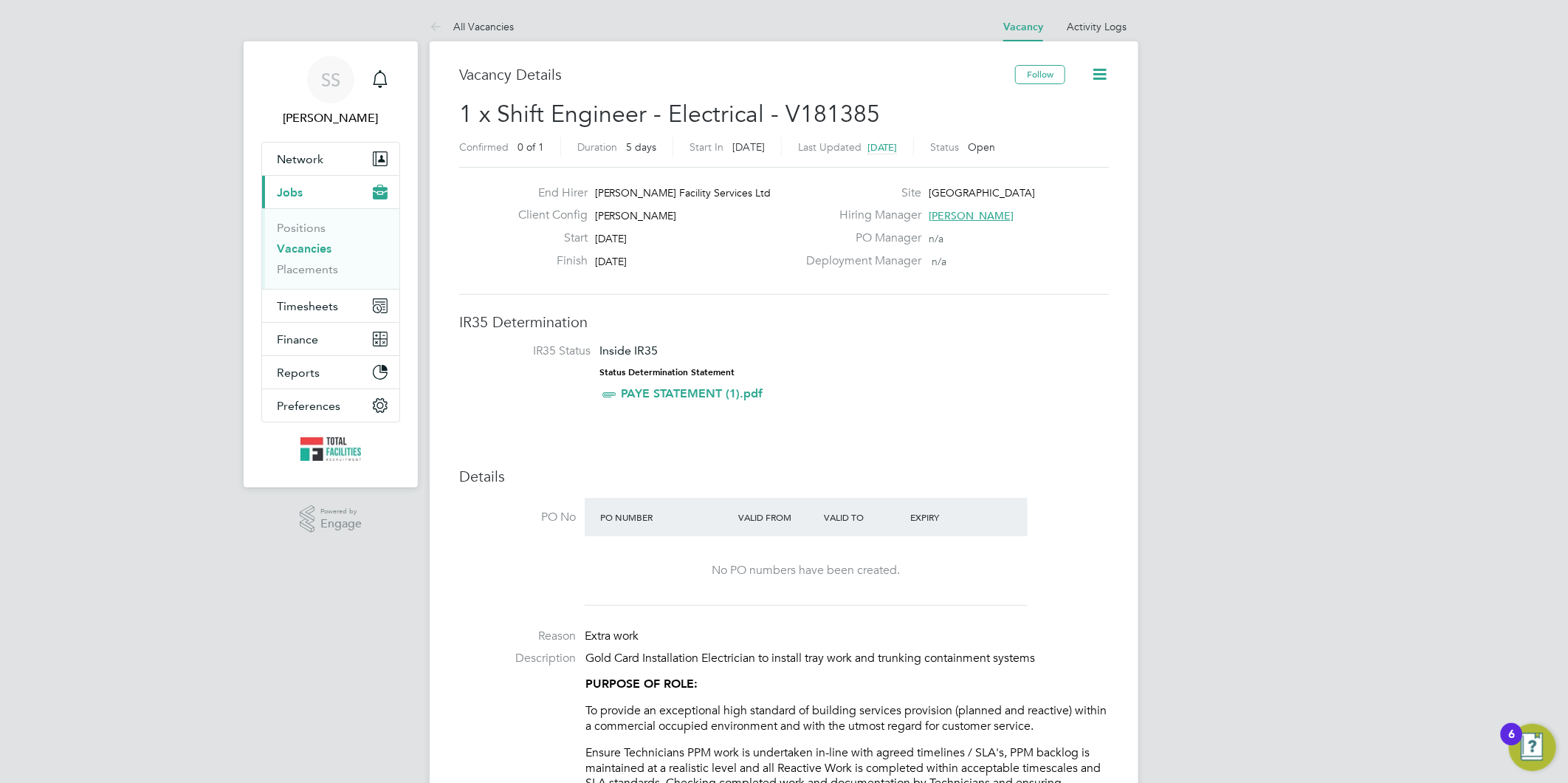
click at [307, 249] on link "Vacancies" at bounding box center [304, 248] width 55 height 14
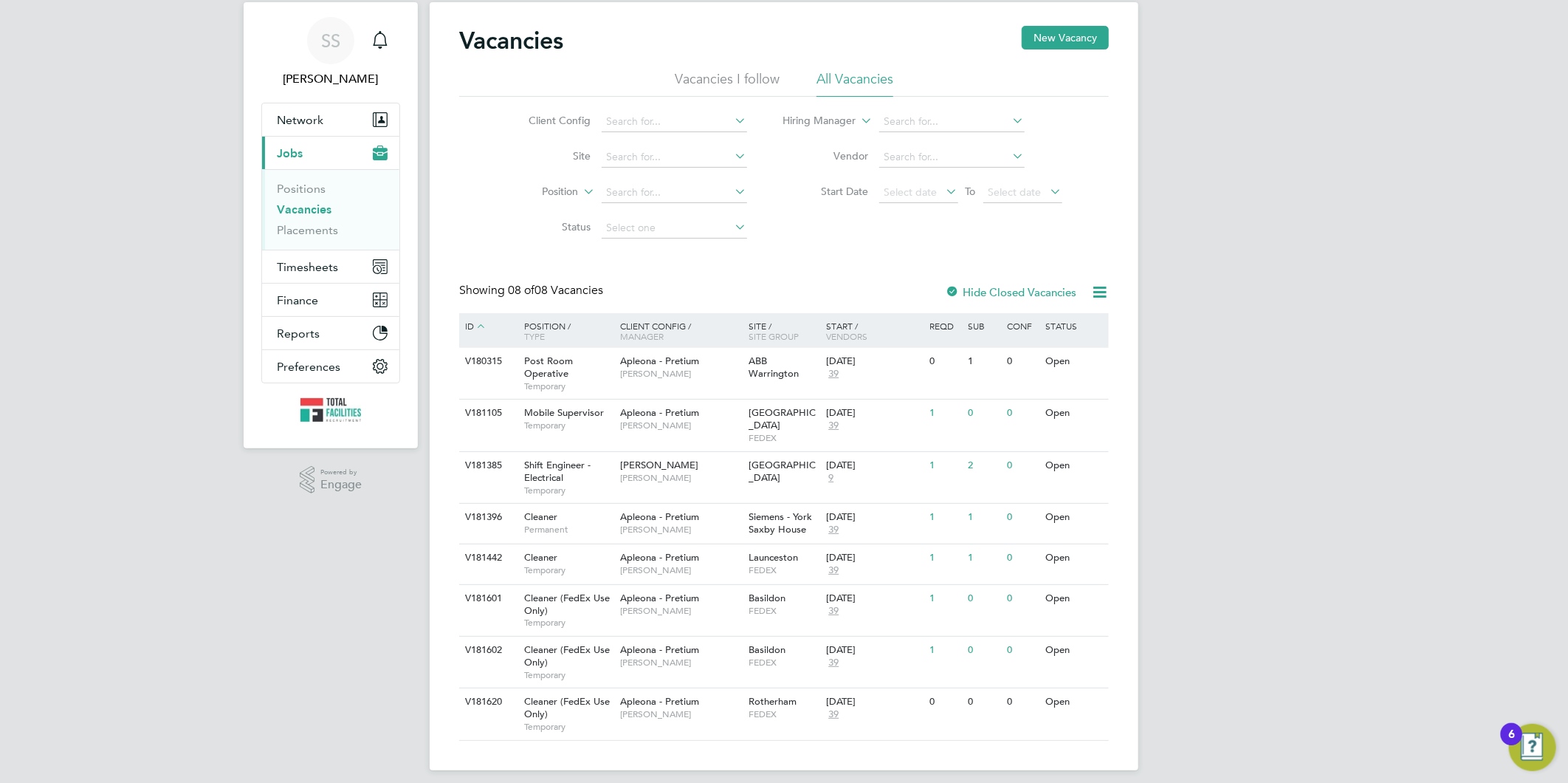
click at [297, 204] on link "Vacancies" at bounding box center [304, 209] width 55 height 14
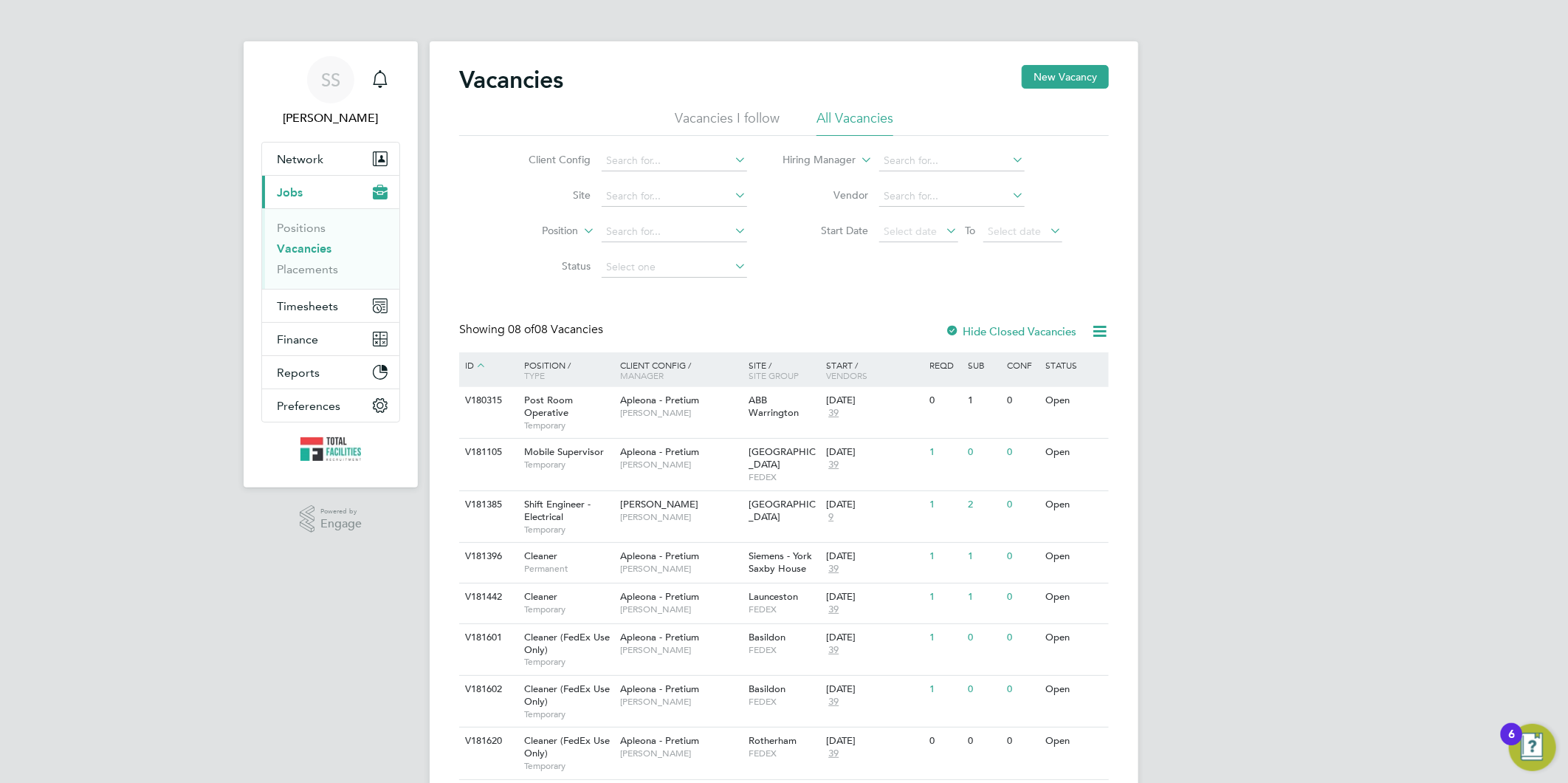
click at [301, 254] on link "Vacancies" at bounding box center [304, 248] width 55 height 14
click at [303, 310] on span "Timesheets" at bounding box center [307, 306] width 61 height 14
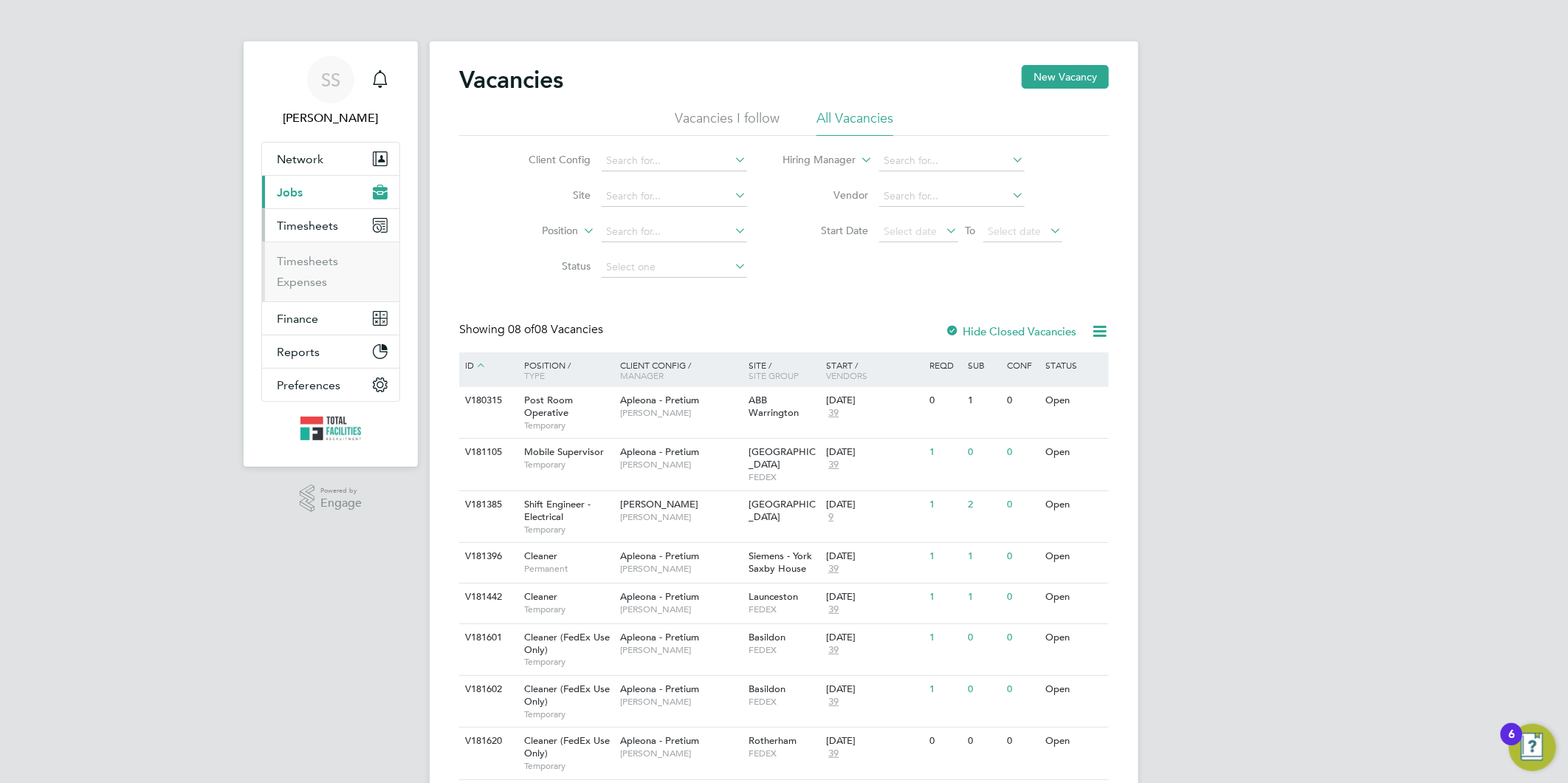
click at [291, 195] on span "Jobs" at bounding box center [289, 193] width 26 height 14
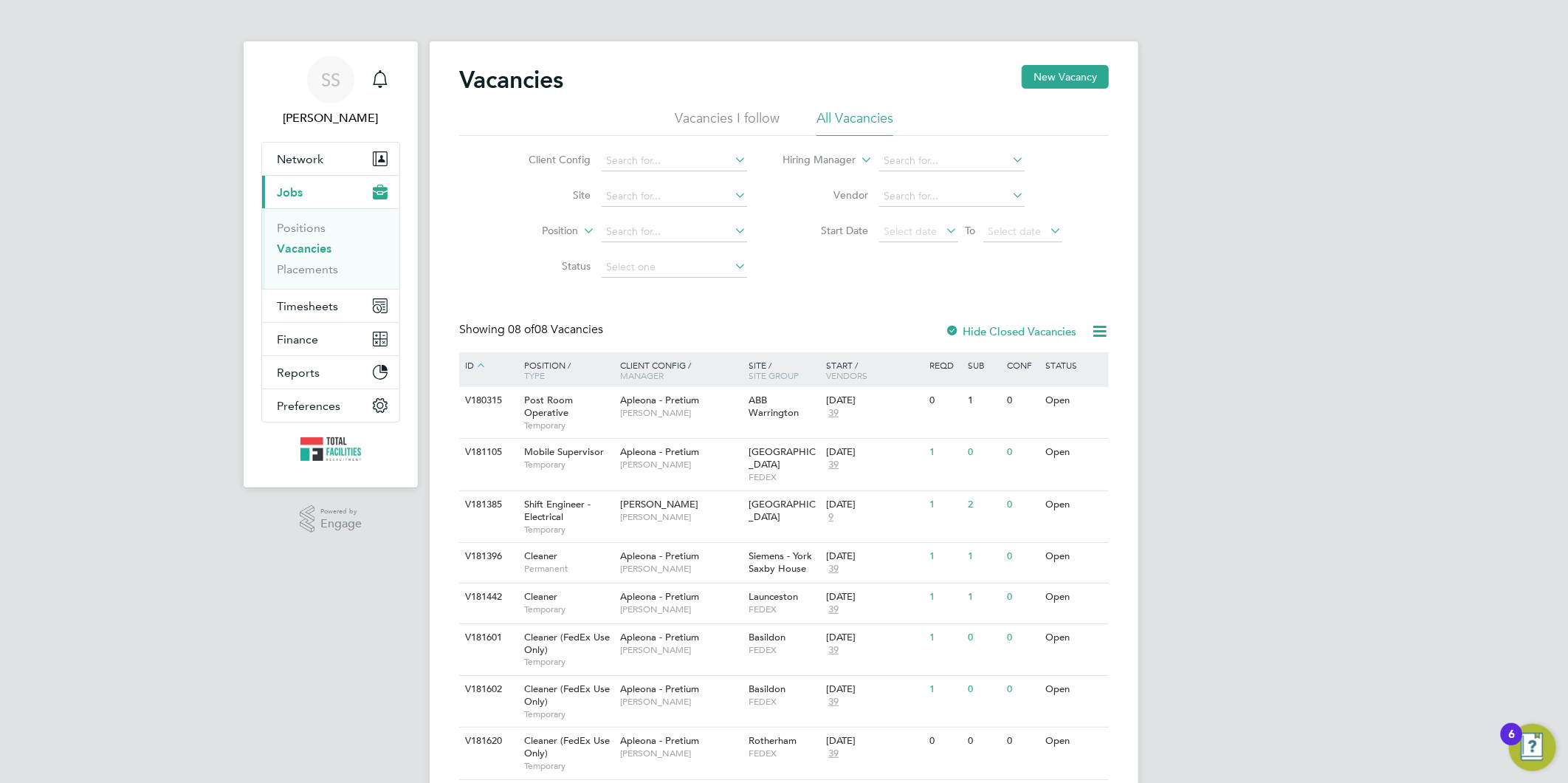
click at [293, 247] on link "Vacancies" at bounding box center [304, 248] width 55 height 14
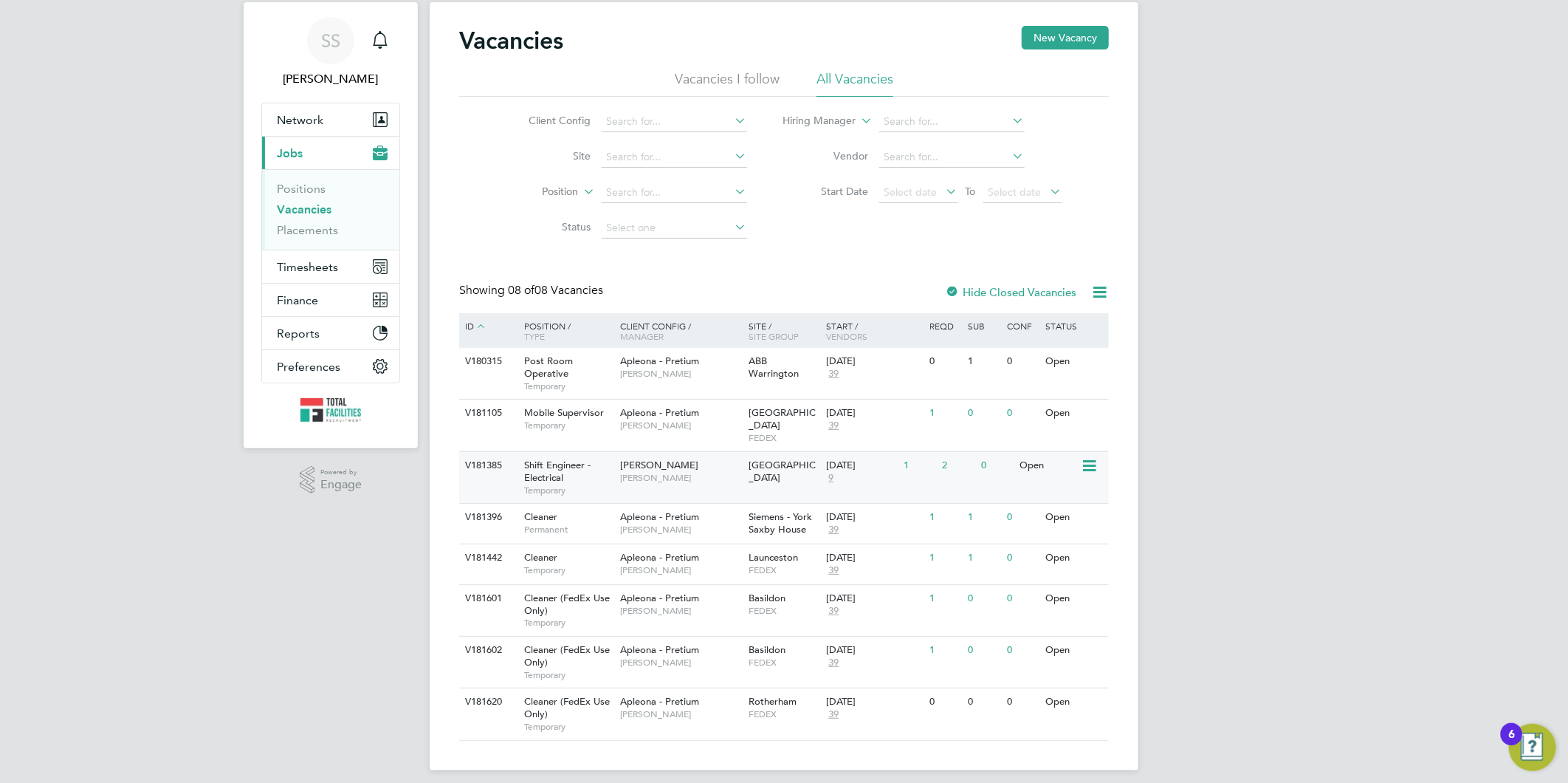
click at [605, 453] on div "Shift Engineer - Electrical Temporary" at bounding box center [564, 477] width 103 height 51
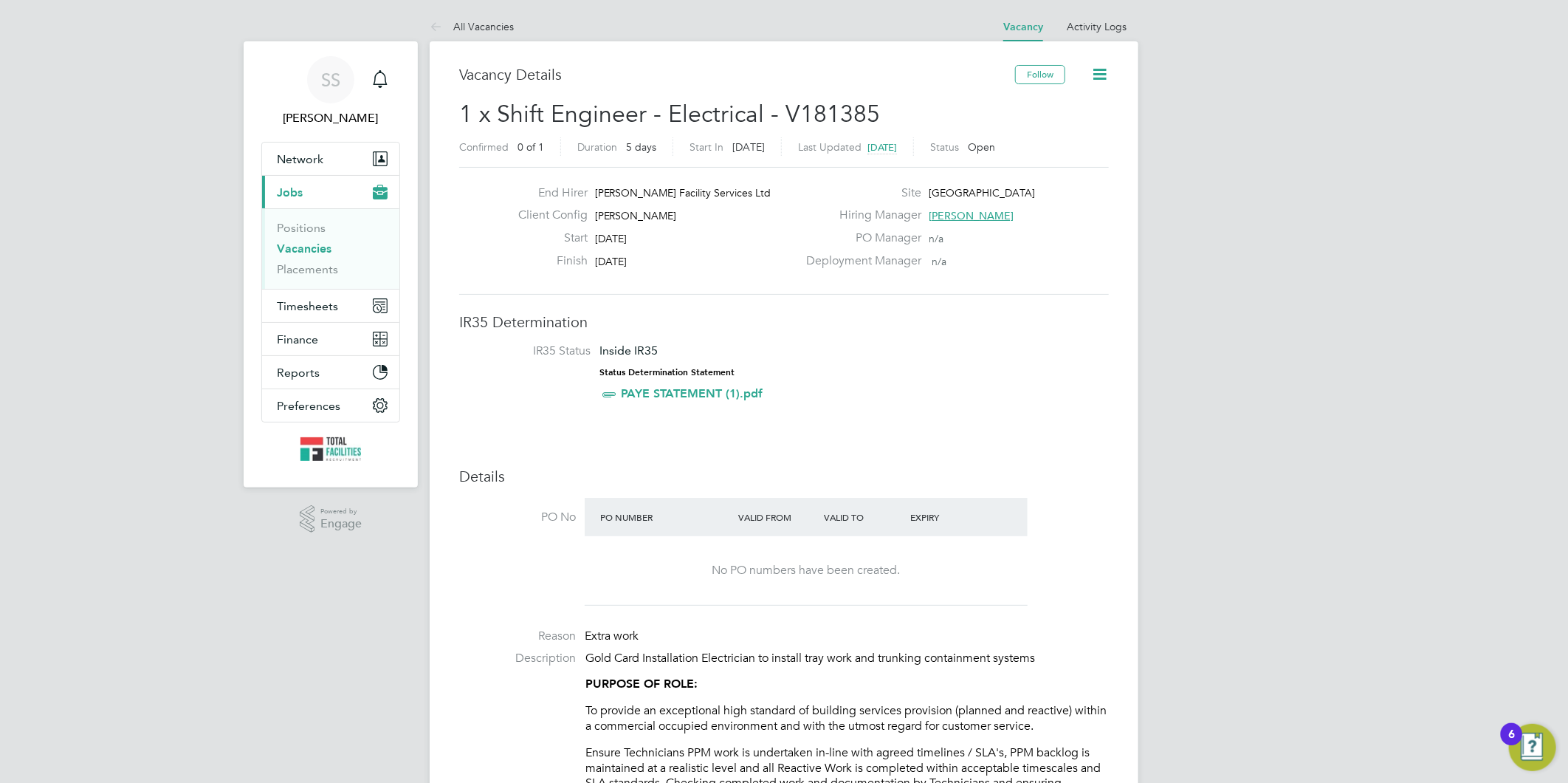
click at [953, 215] on span "[PERSON_NAME]" at bounding box center [971, 215] width 85 height 13
click at [837, 236] on label "PO Manager" at bounding box center [859, 239] width 124 height 16
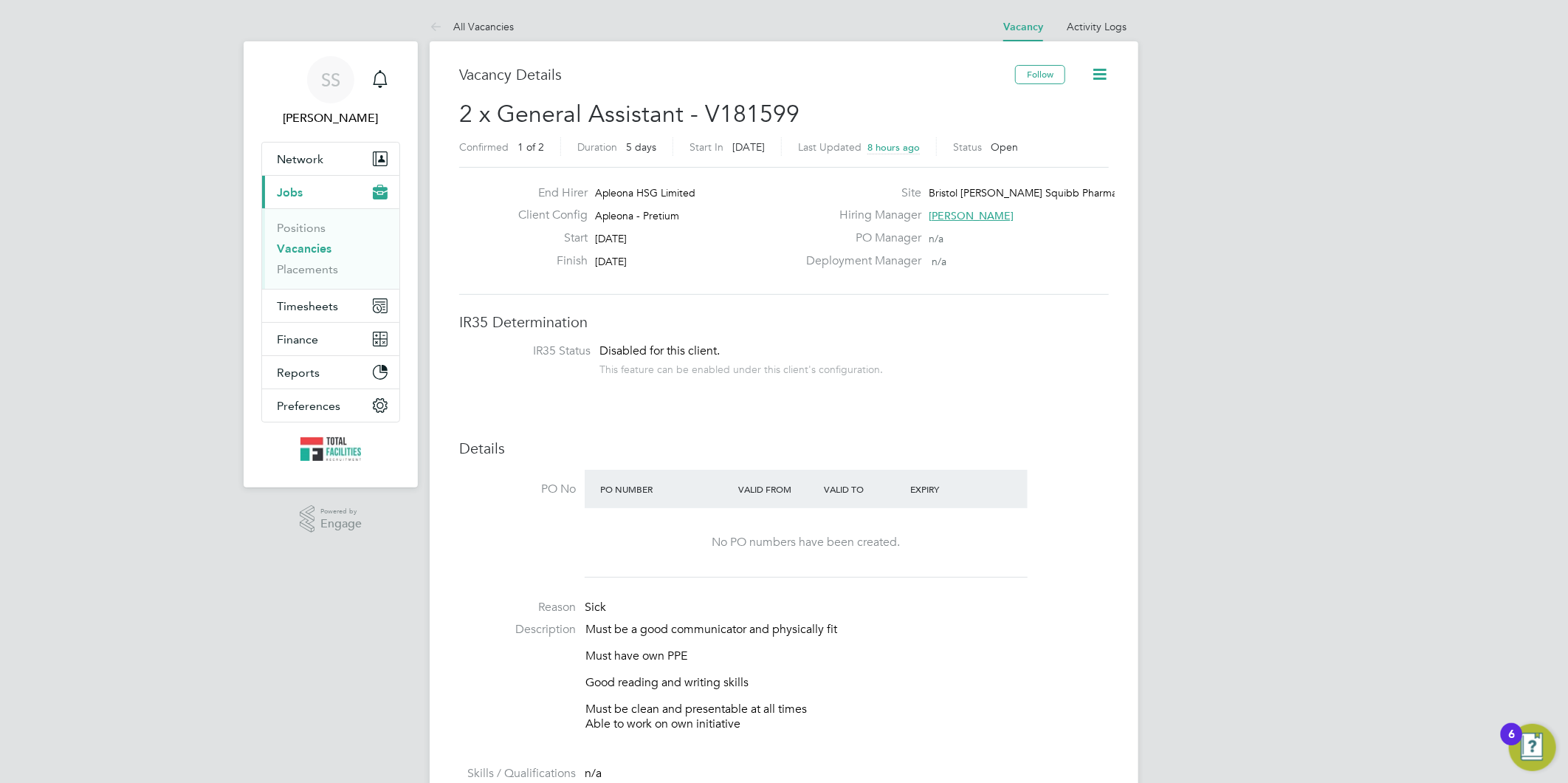
click at [1103, 82] on icon at bounding box center [1099, 74] width 19 height 19
click at [1045, 167] on li "Followers" at bounding box center [1064, 158] width 86 height 20
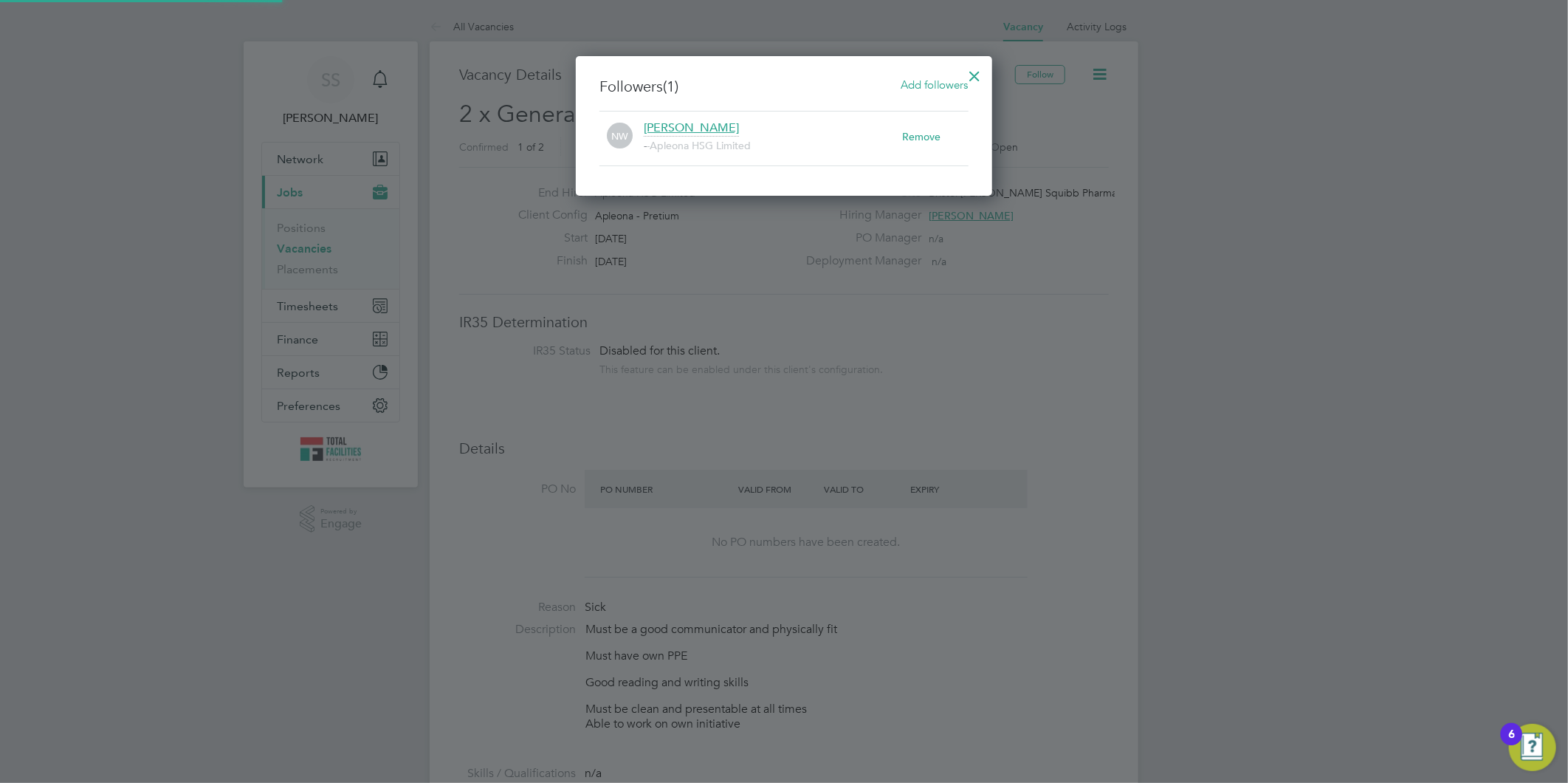
scroll to position [141, 417]
click at [976, 70] on div at bounding box center [975, 72] width 27 height 27
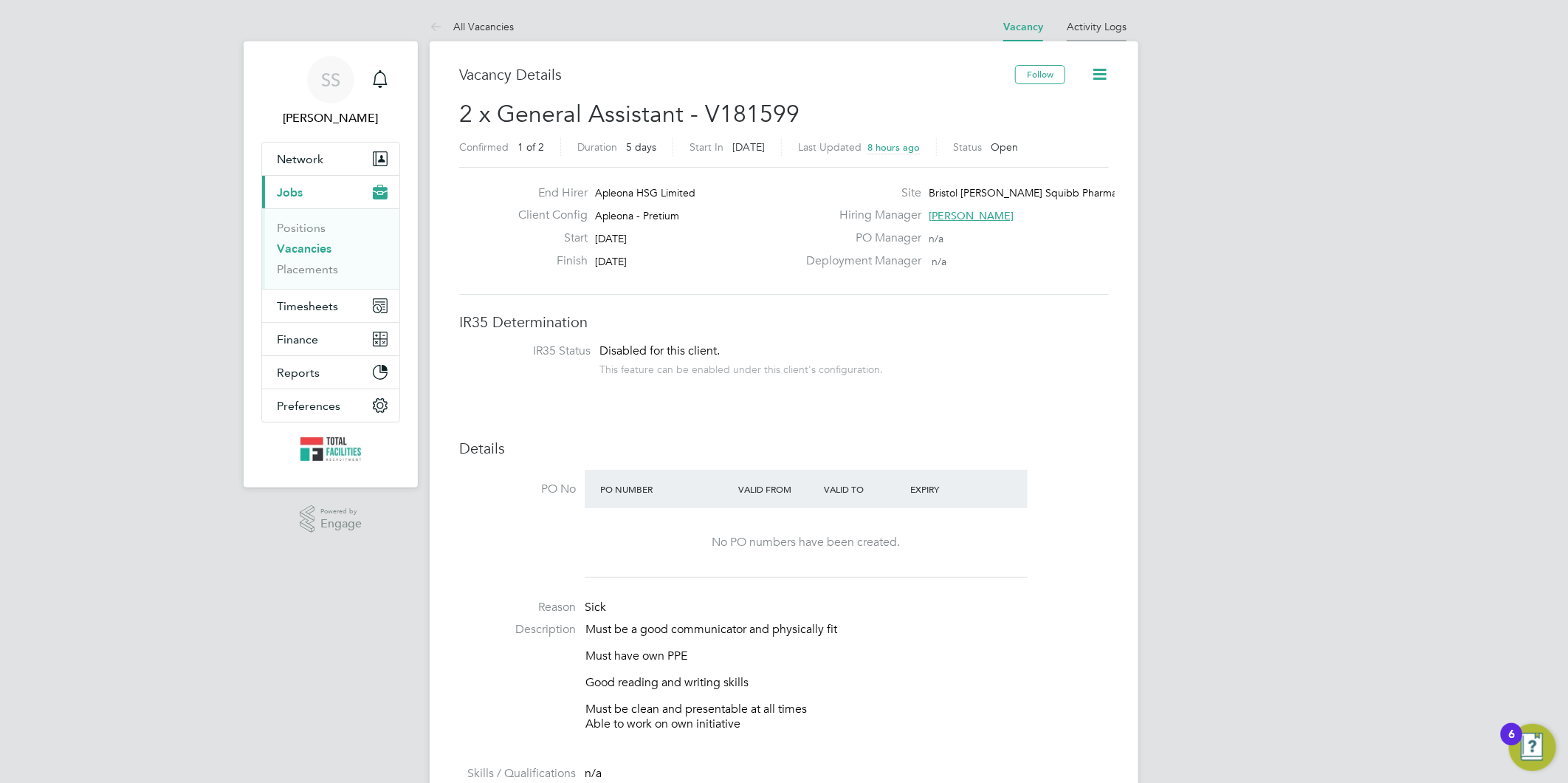
click at [1088, 24] on link "Activity Logs" at bounding box center [1096, 27] width 60 height 13
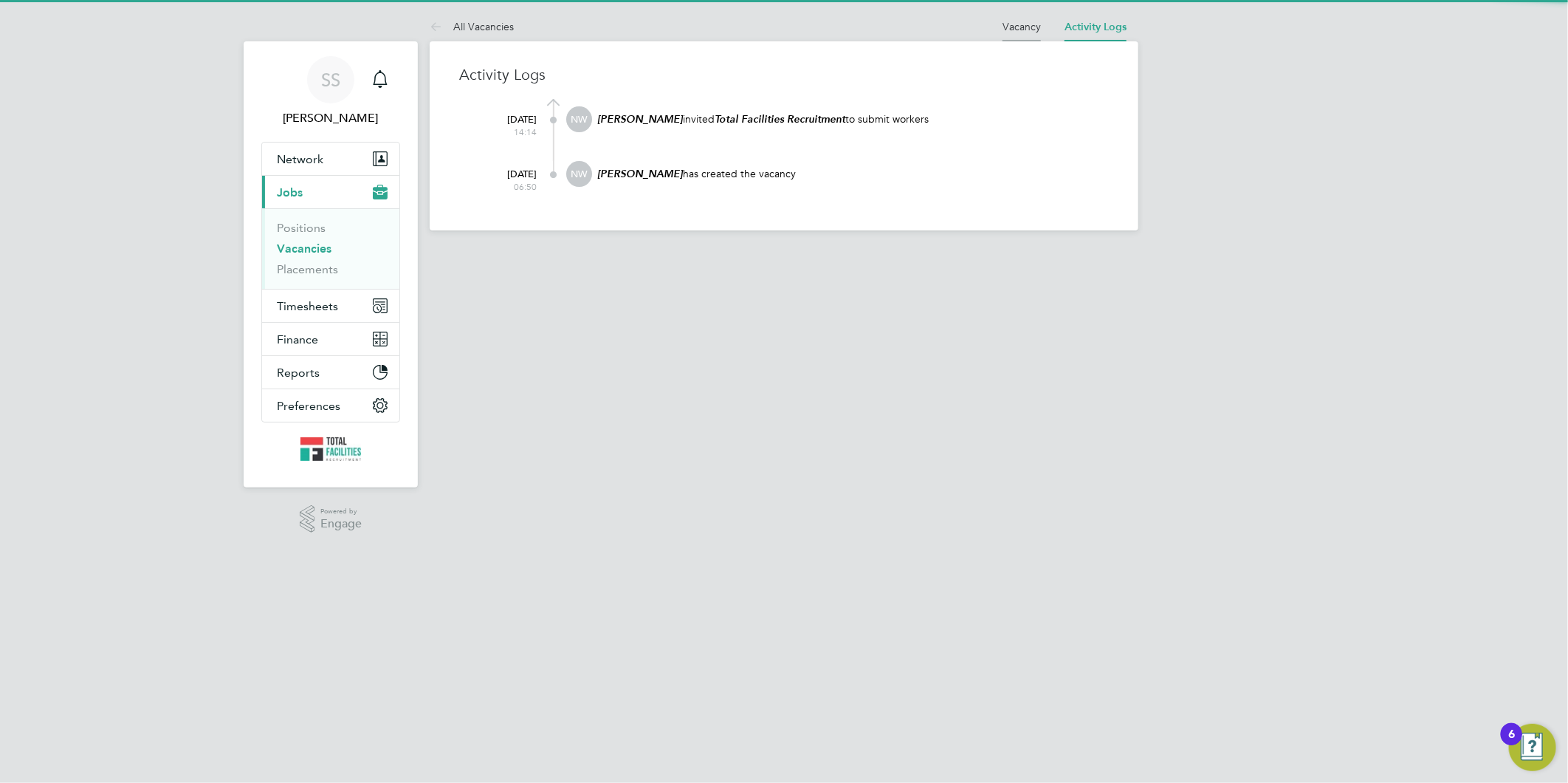
click at [1009, 25] on link "Vacancy" at bounding box center [1021, 27] width 38 height 13
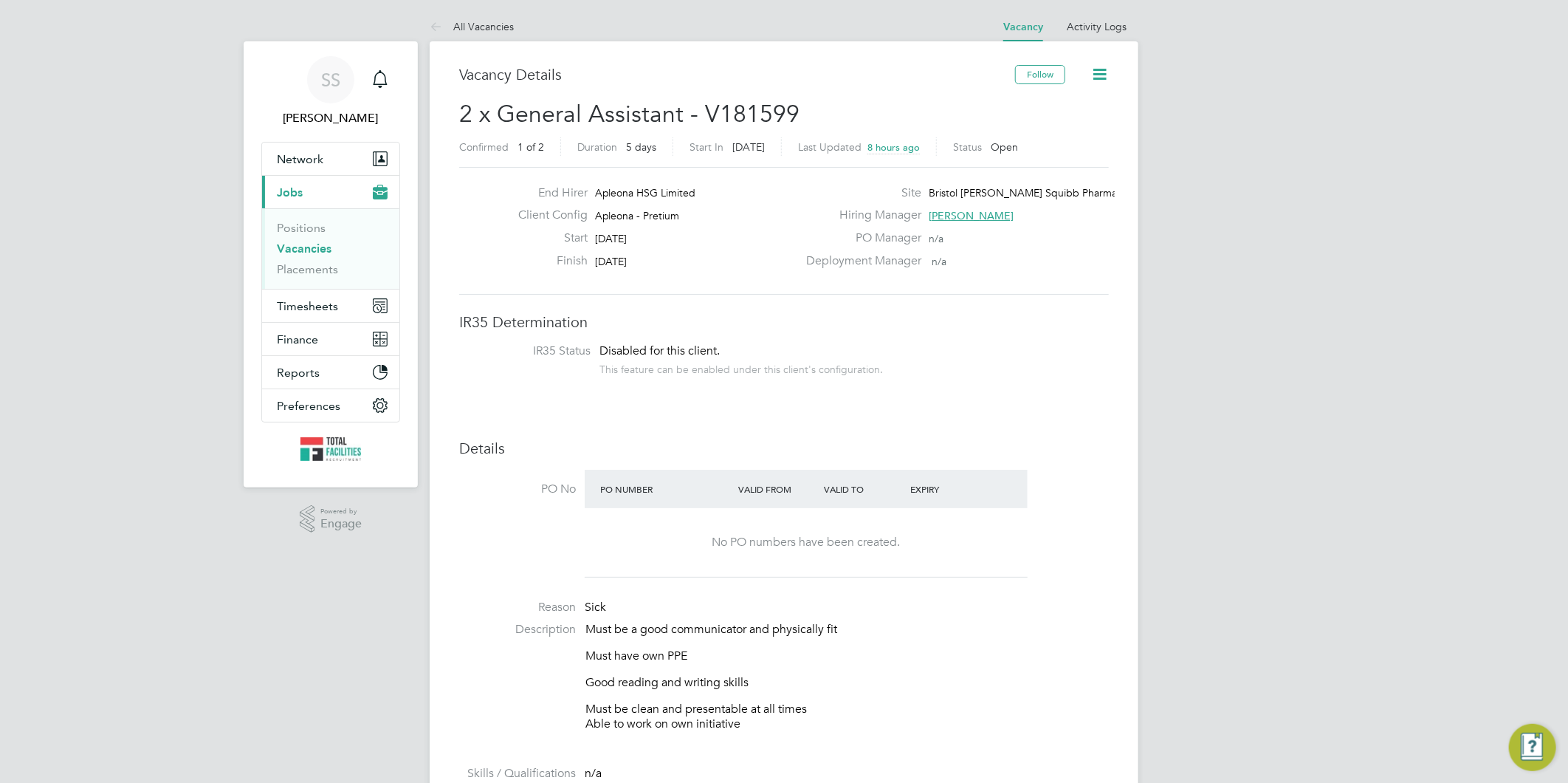
scroll to position [23, 291]
